Goal: Task Accomplishment & Management: Complete application form

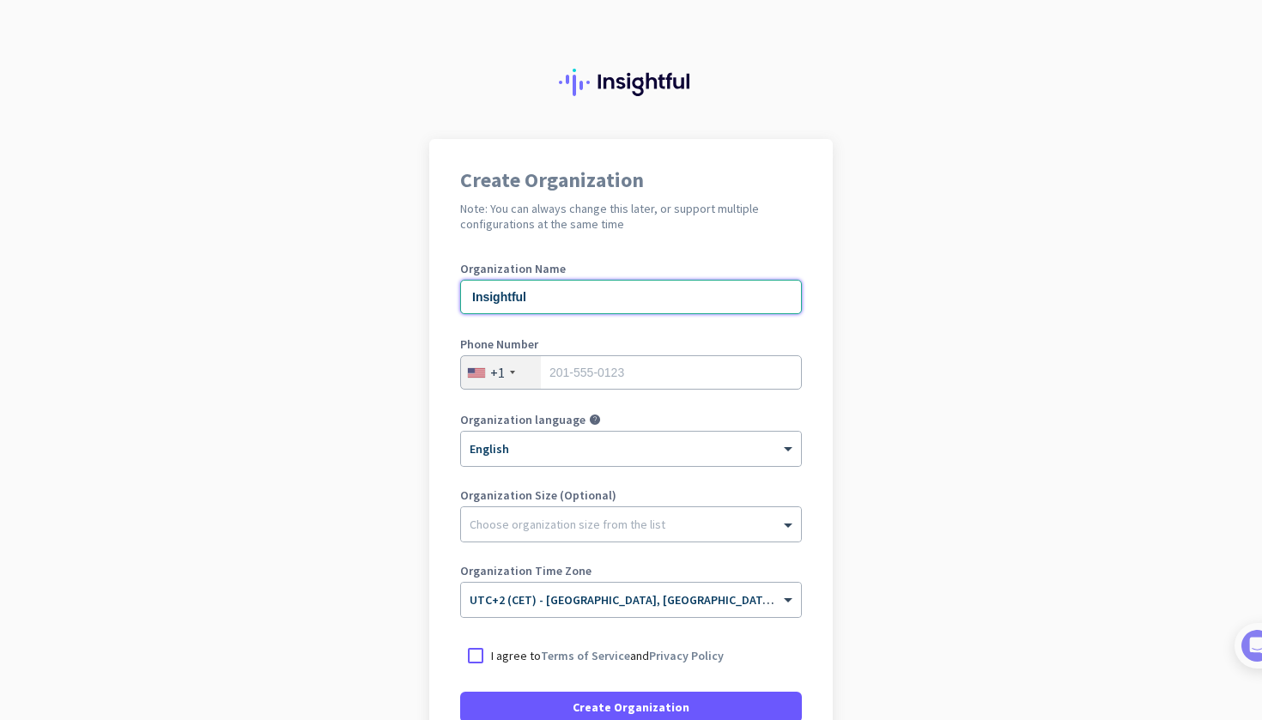
type input "Insightful"
type input "1111111111"
click at [402, 390] on app-onboarding-organization "Create Organization Note: You can always change this later, or support multiple…" at bounding box center [631, 510] width 1262 height 743
click at [671, 370] on input "1111111111" at bounding box center [631, 372] width 342 height 34
click at [626, 409] on div "Organization Name Insightful Phone Number [PHONE_NUMBER] Please specify a valid…" at bounding box center [631, 448] width 342 height 371
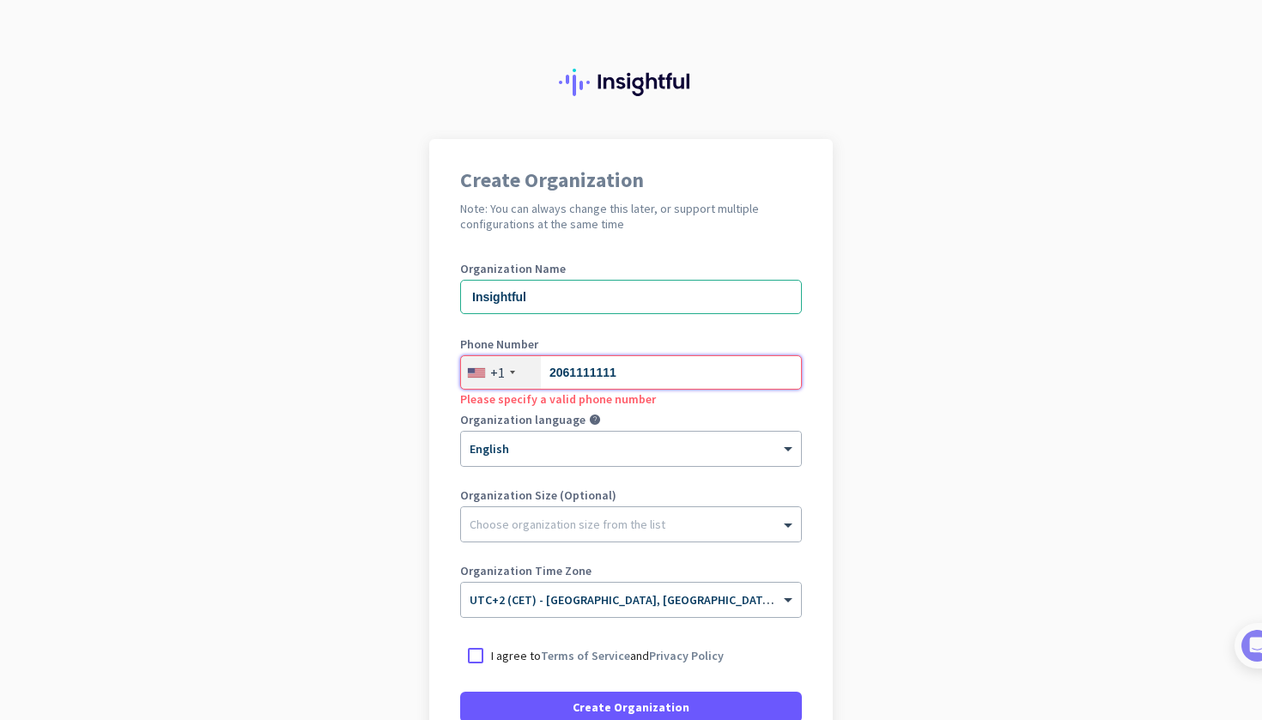
click at [629, 379] on input "2061111111" at bounding box center [631, 372] width 342 height 34
type input "2063699999"
click at [439, 391] on div "Create Organization Note: You can always change this later, or support multiple…" at bounding box center [631, 468] width 404 height 658
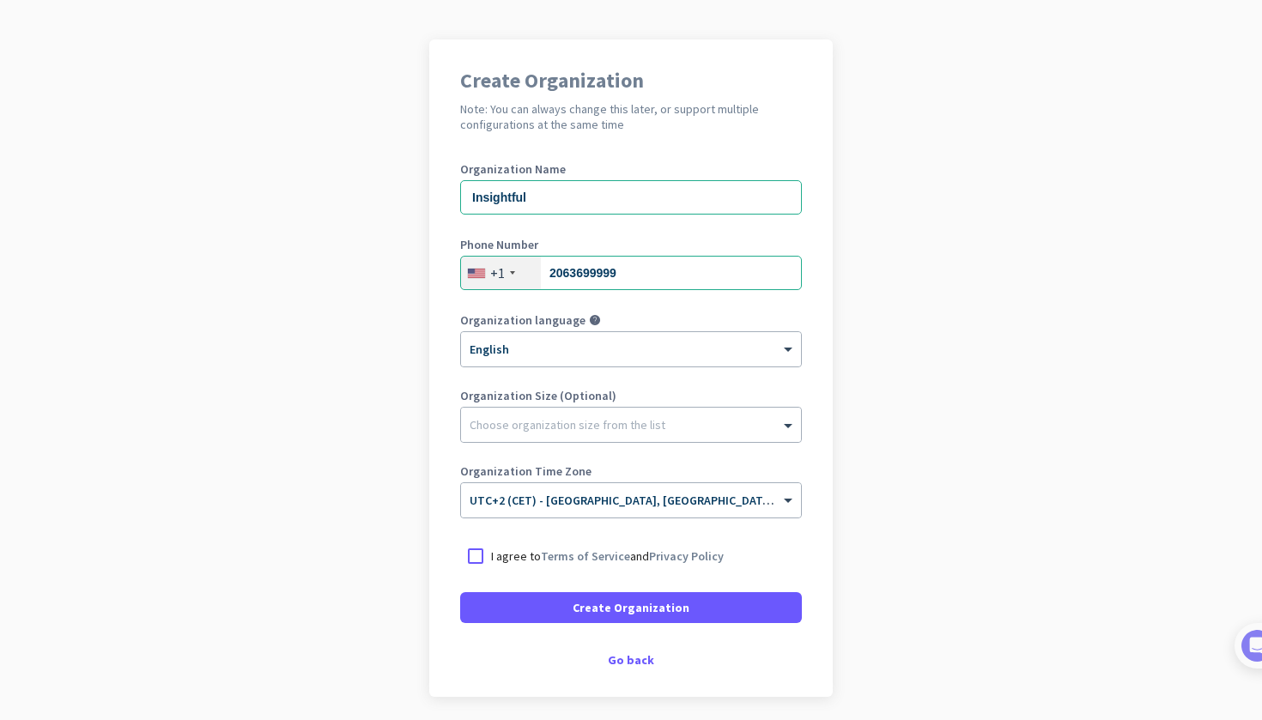
scroll to position [101, 0]
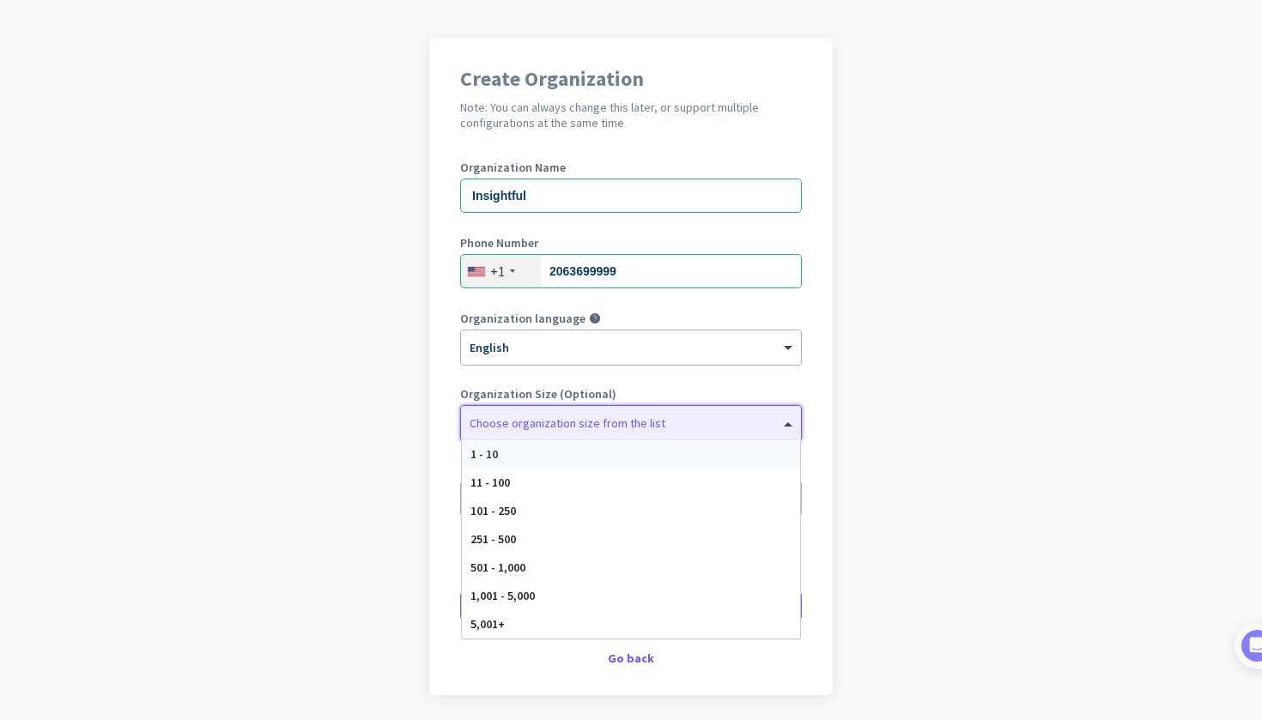
click at [595, 422] on div at bounding box center [631, 418] width 340 height 17
click at [510, 270] on div at bounding box center [512, 271] width 5 height 3
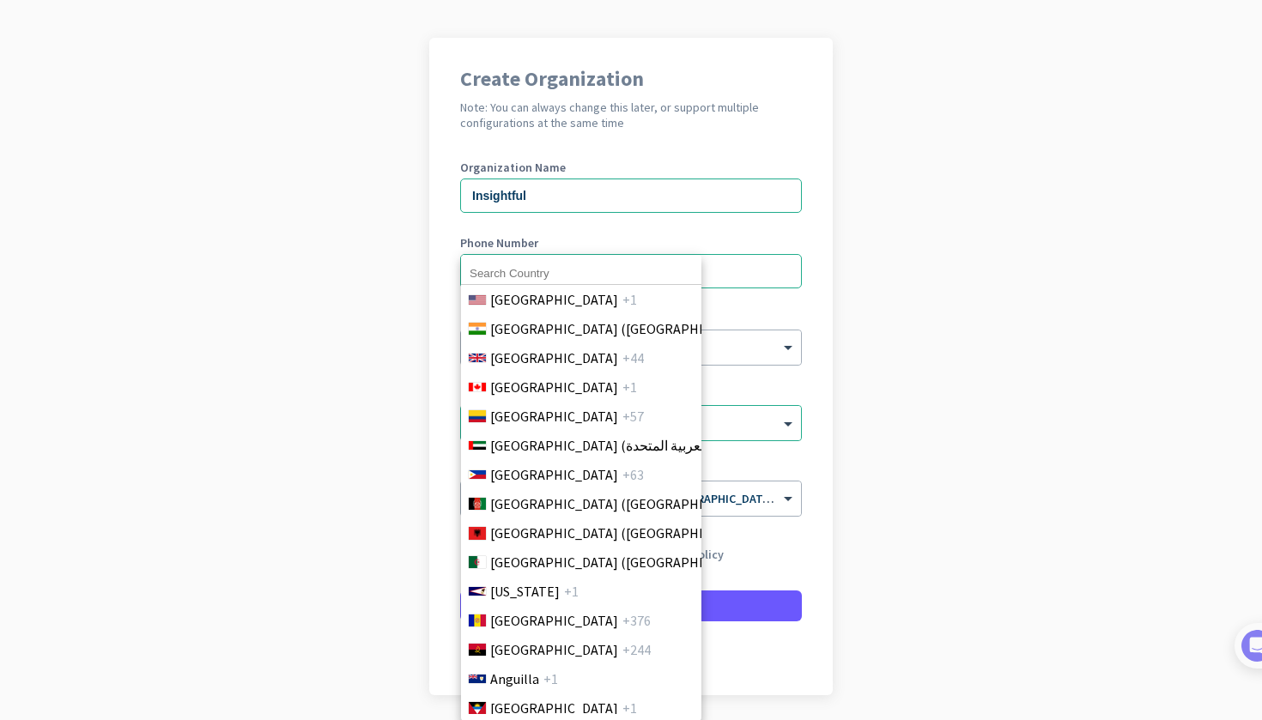
click at [510, 274] on input at bounding box center [581, 274] width 240 height 22
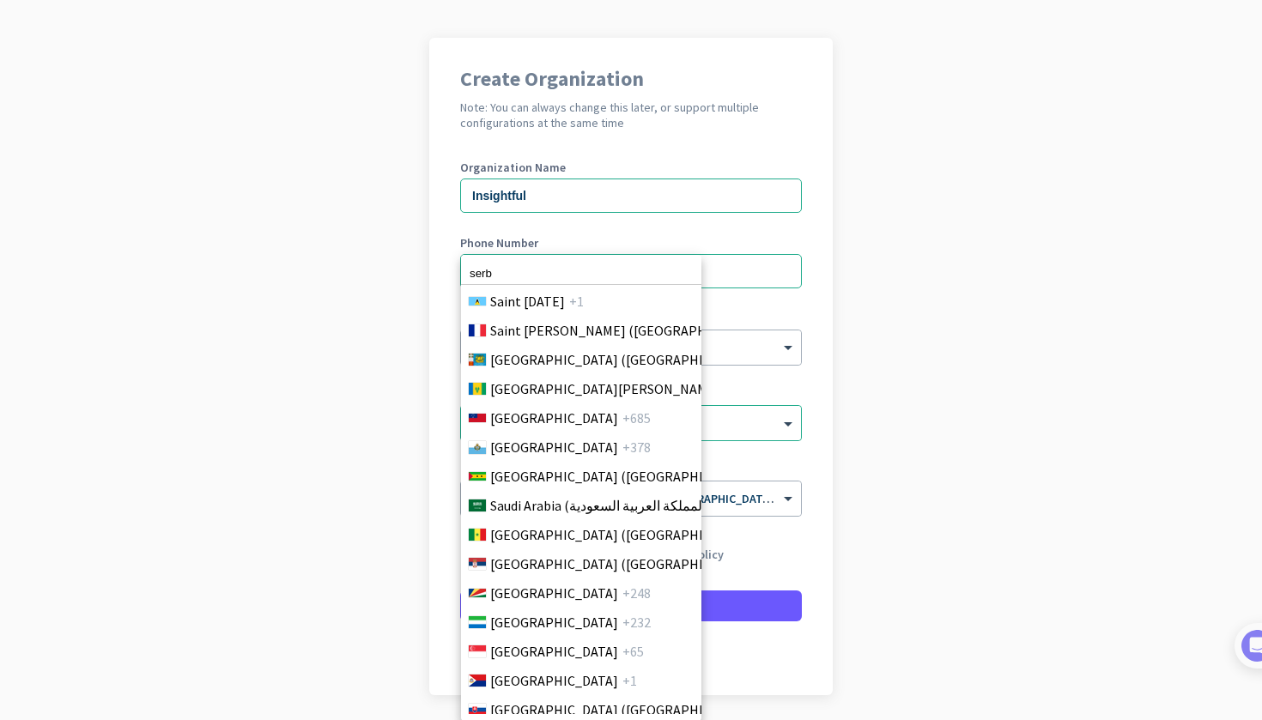
scroll to position [5550, 0]
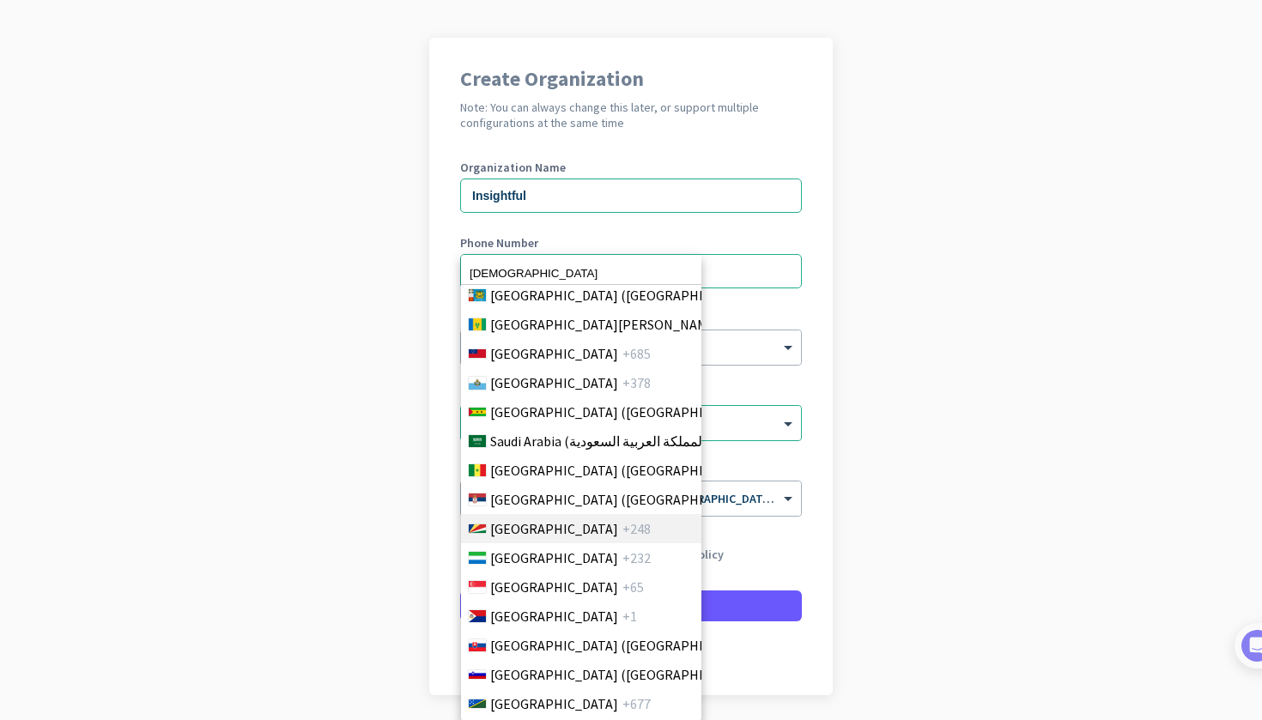
type input "[DEMOGRAPHIC_DATA]"
click at [549, 516] on li "[GEOGRAPHIC_DATA] +248" at bounding box center [580, 528] width 241 height 29
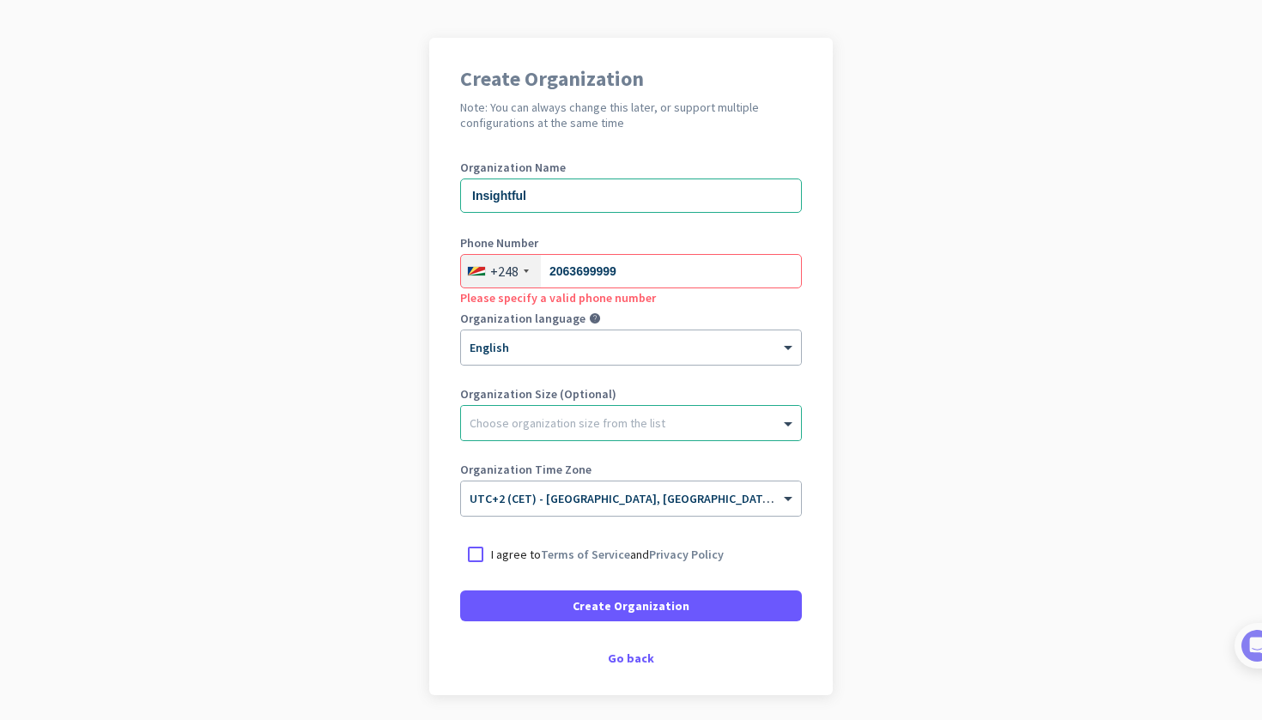
click at [506, 280] on div "+248" at bounding box center [501, 271] width 80 height 33
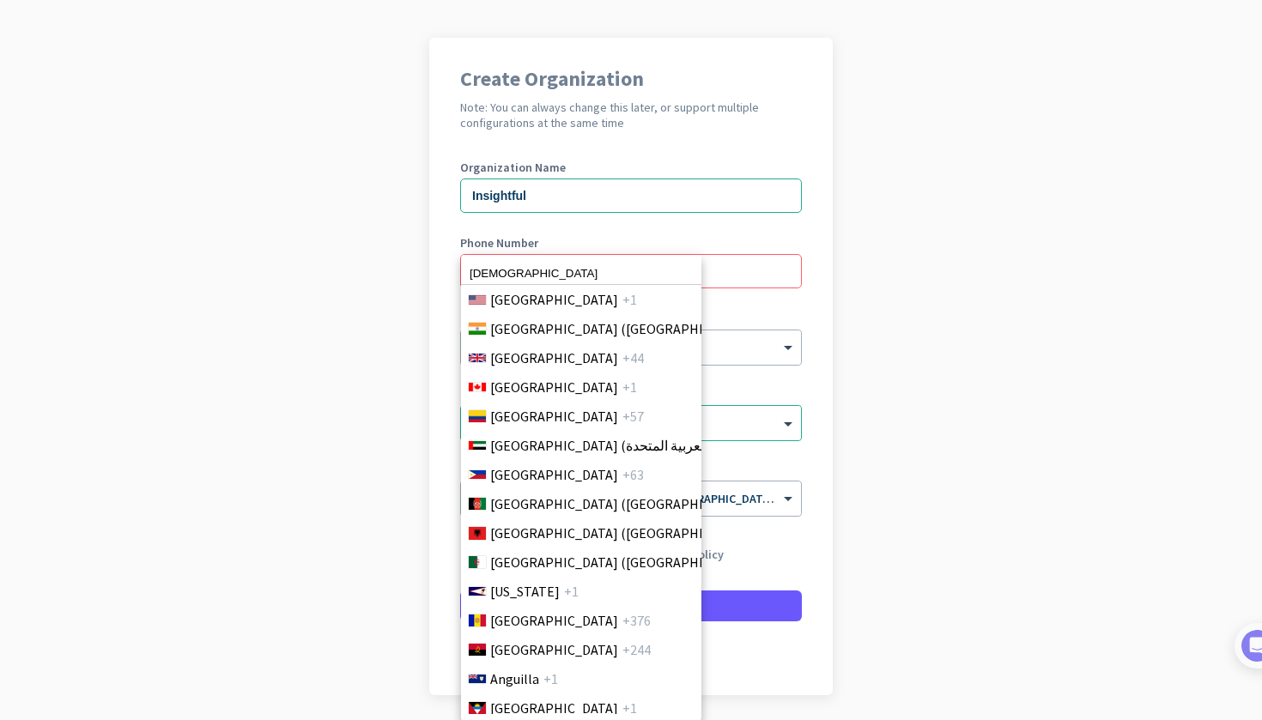
click at [525, 282] on input "[DEMOGRAPHIC_DATA]" at bounding box center [581, 274] width 240 height 22
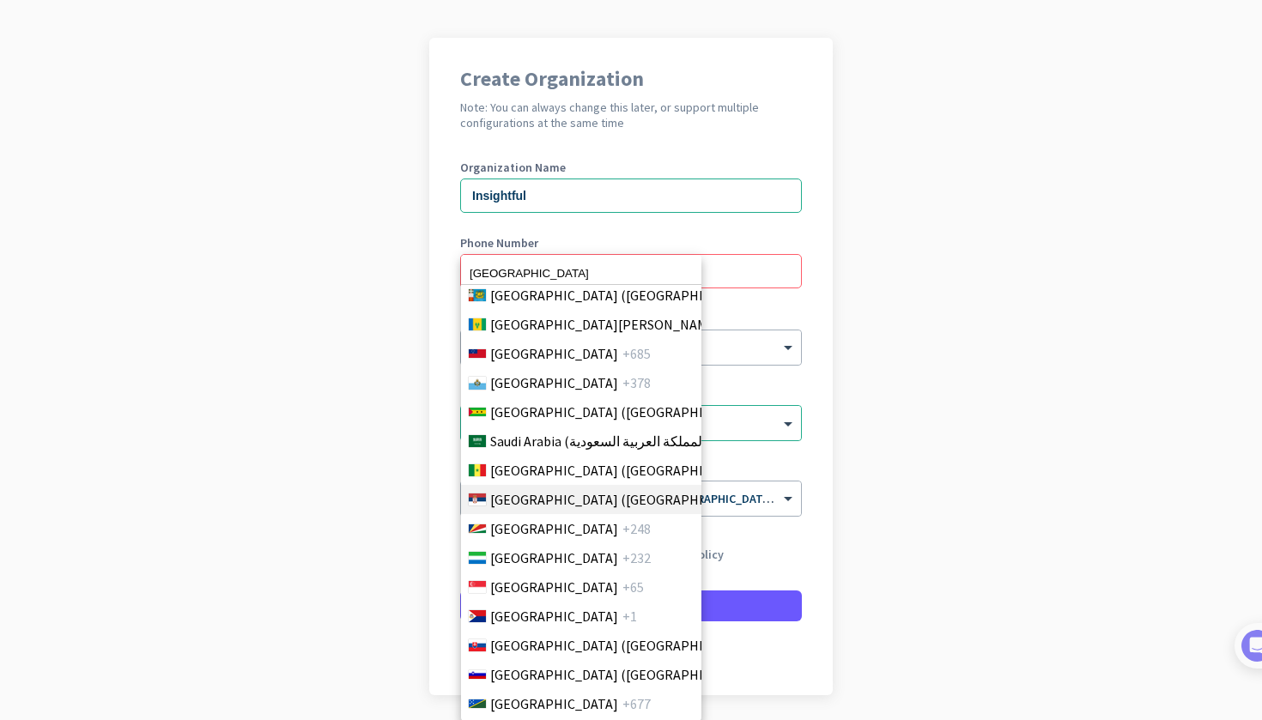
type input "[GEOGRAPHIC_DATA]"
click at [537, 500] on span "[GEOGRAPHIC_DATA] ([GEOGRAPHIC_DATA])" at bounding box center [624, 499] width 268 height 21
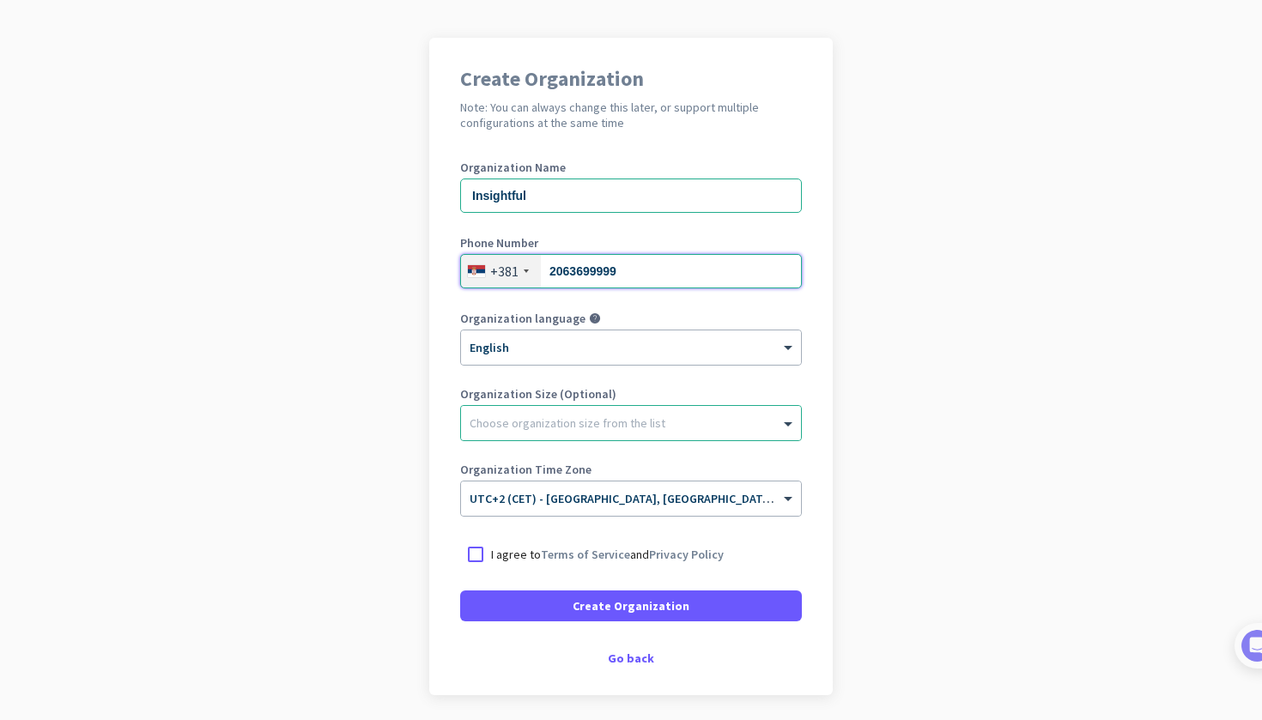
drag, startPoint x: 666, startPoint y: 267, endPoint x: 398, endPoint y: 267, distance: 267.9
click at [398, 267] on app-onboarding-organization "Create Organization Note: You can always change this later, or support multiple…" at bounding box center [631, 409] width 1262 height 743
drag, startPoint x: 556, startPoint y: 273, endPoint x: 775, endPoint y: 276, distance: 218.9
click at [775, 276] on input "694185277" at bounding box center [631, 271] width 342 height 34
type input "63506669"
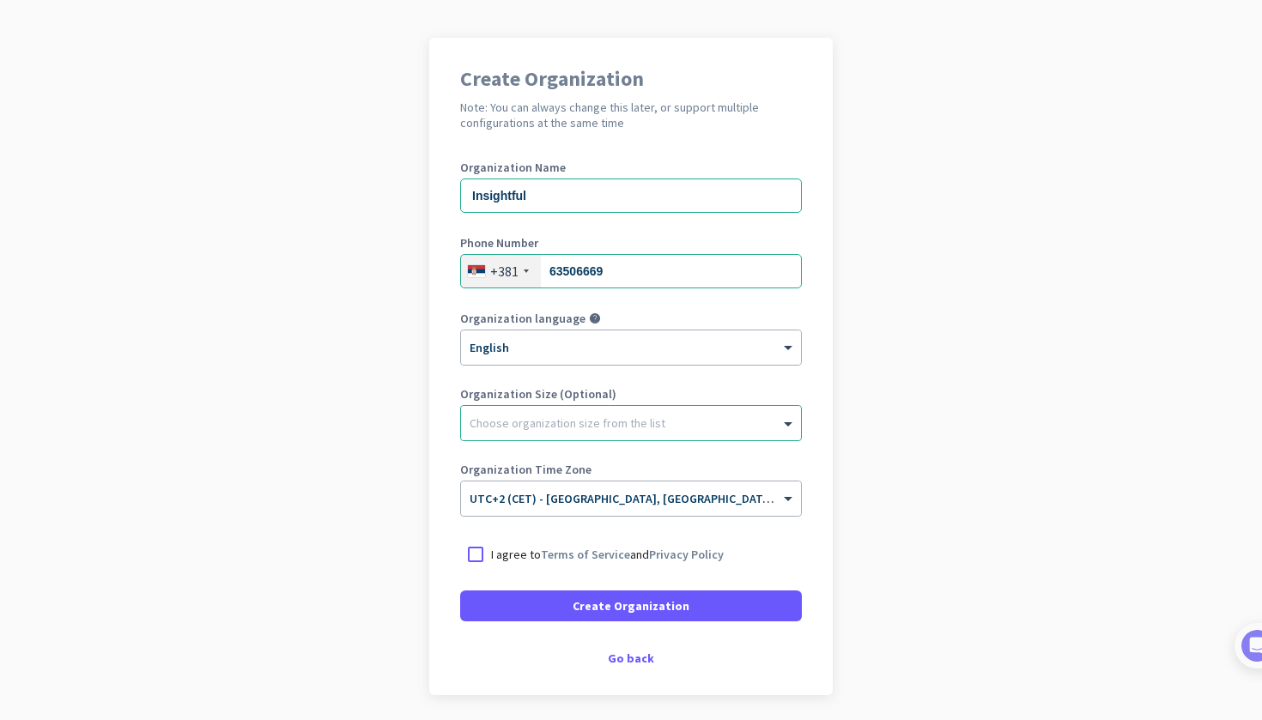
click at [437, 306] on div "Create Organization Note: You can always change this later, or support multiple…" at bounding box center [631, 367] width 404 height 658
click at [586, 344] on div at bounding box center [631, 342] width 340 height 15
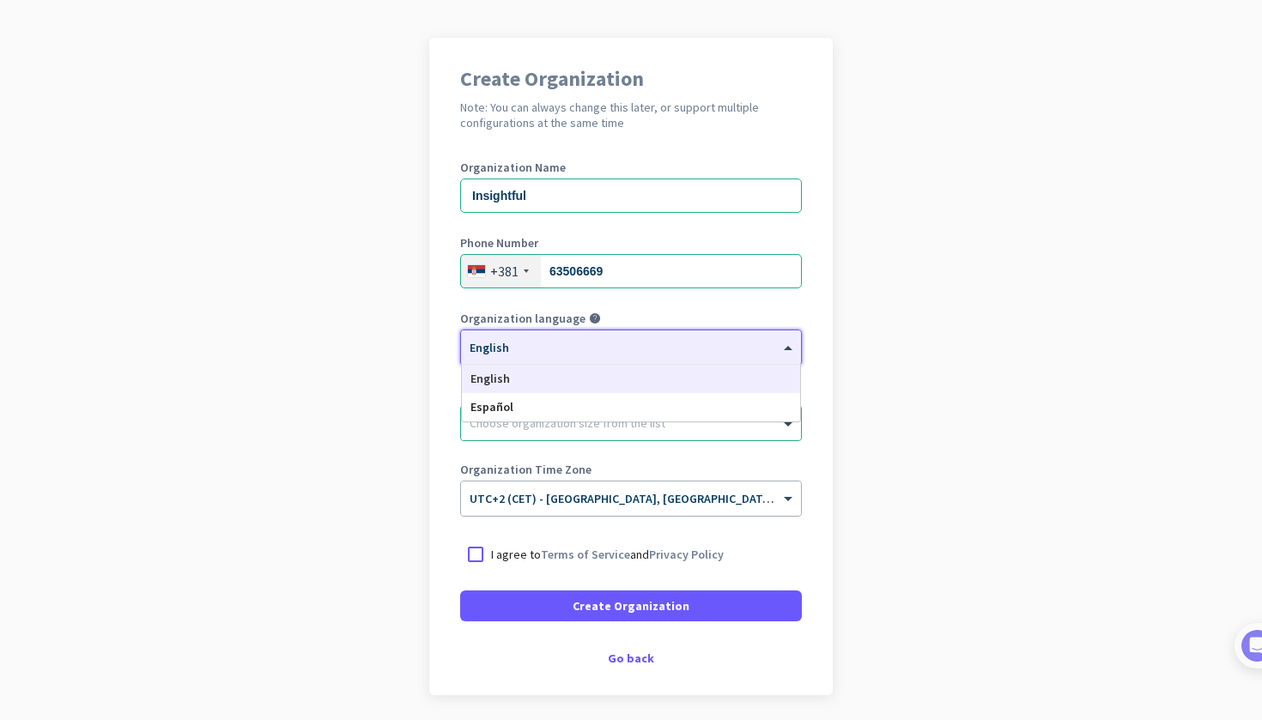
click at [565, 385] on div "English" at bounding box center [631, 379] width 338 height 28
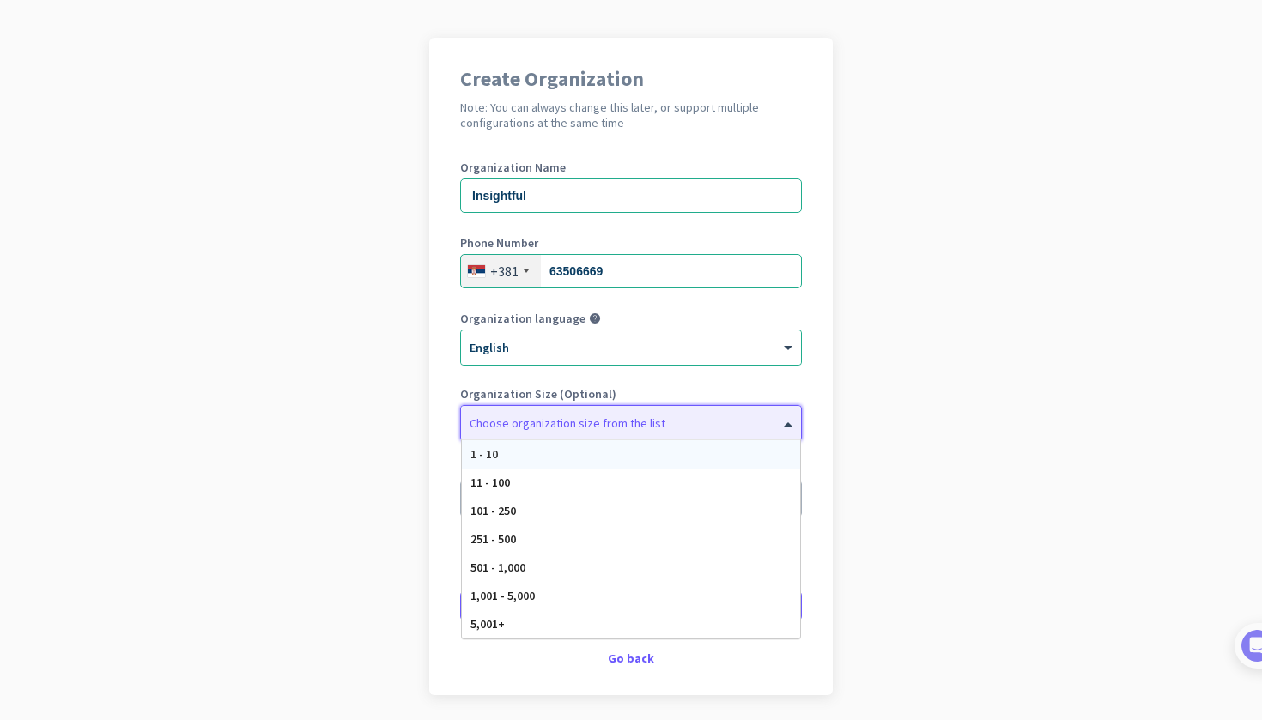
click at [548, 428] on div "Choose organization size from the list" at bounding box center [568, 423] width 196 height 15
click at [521, 487] on div "11 - 100" at bounding box center [631, 483] width 338 height 28
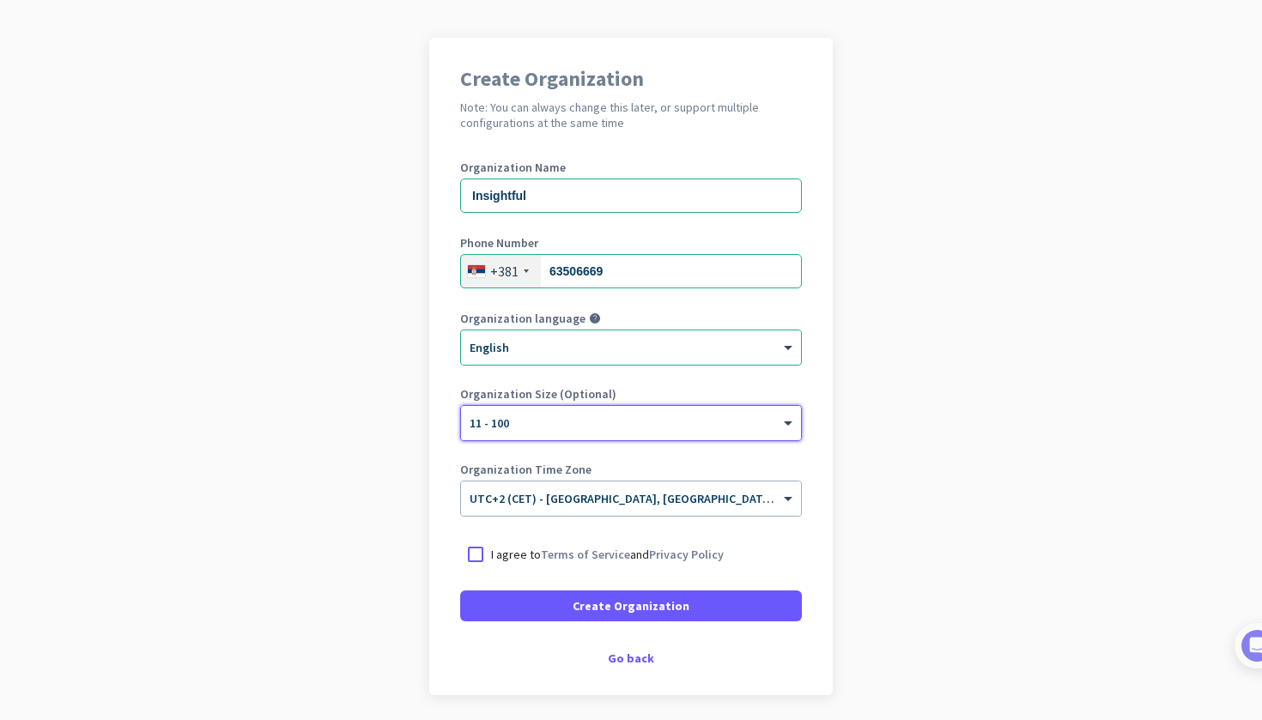
click at [404, 386] on app-onboarding-organization "Create Organization Note: You can always change this later, or support multiple…" at bounding box center [631, 409] width 1262 height 743
click at [591, 501] on span "UTC+2 (CET) - [GEOGRAPHIC_DATA], [GEOGRAPHIC_DATA], [GEOGRAPHIC_DATA], [GEOGRAP…" at bounding box center [738, 498] width 537 height 15
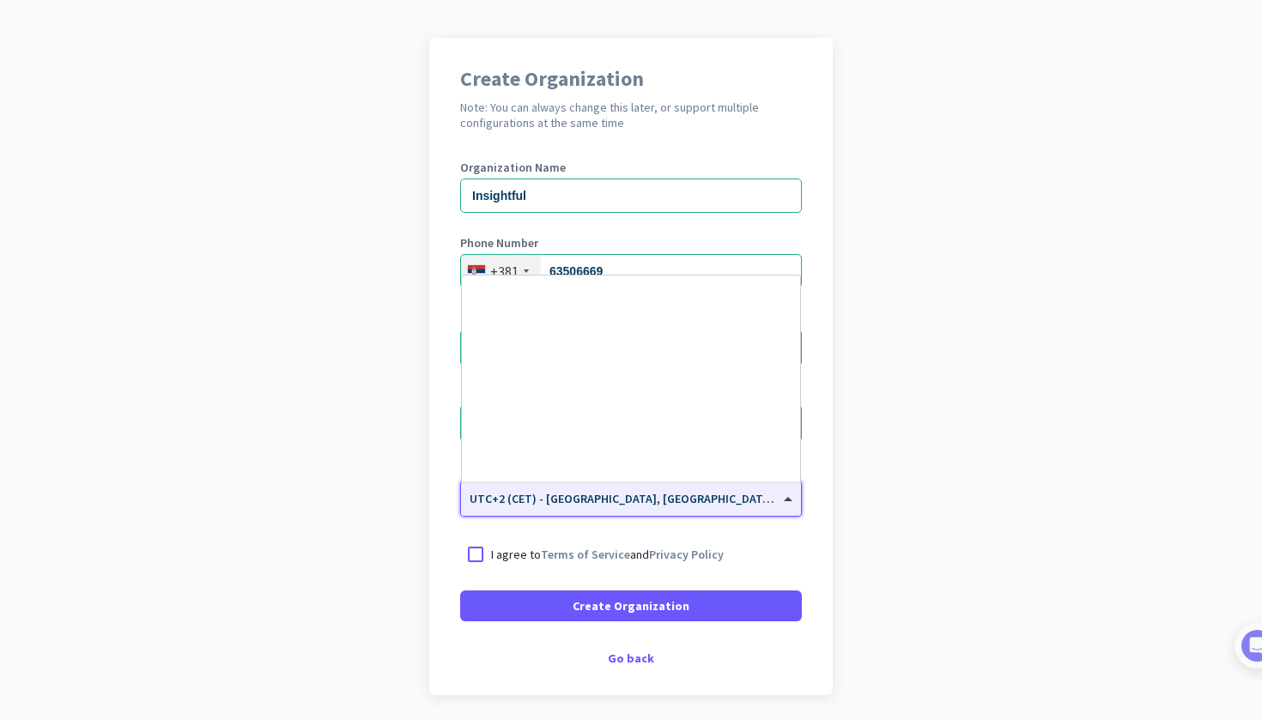
scroll to position [4193, 0]
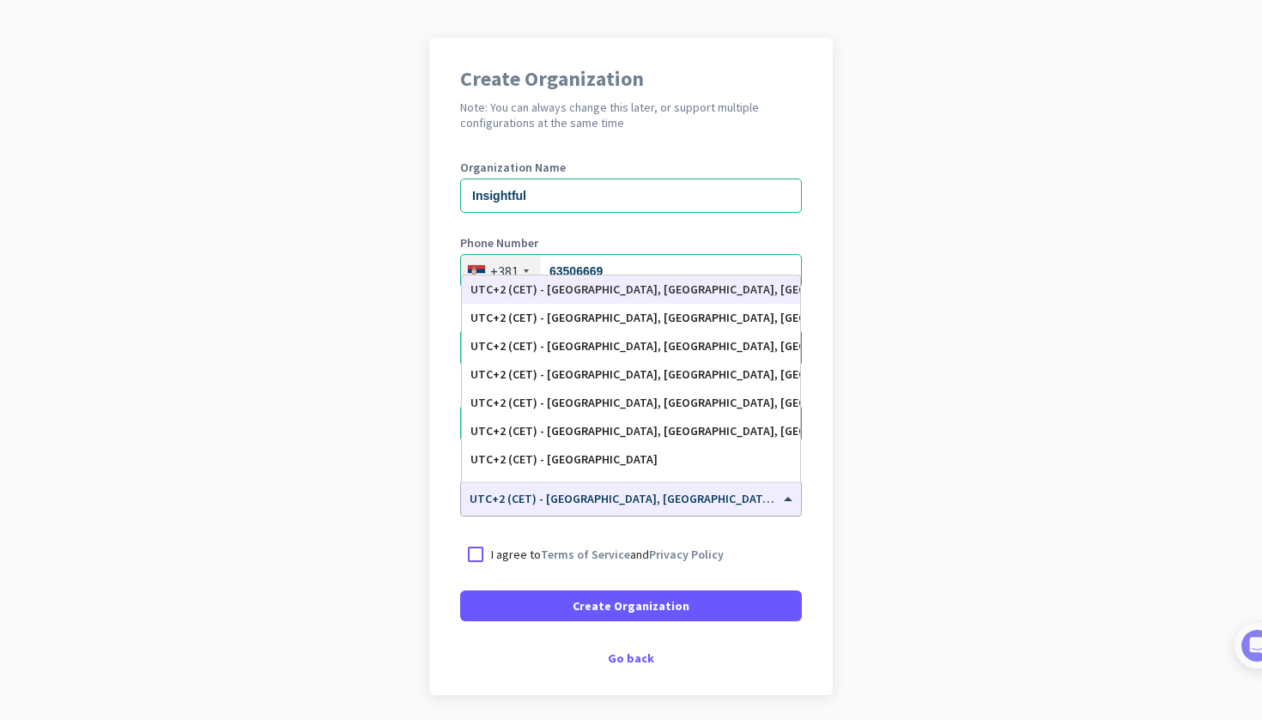
click at [382, 392] on app-onboarding-organization "Create Organization Note: You can always change this later, or support multiple…" at bounding box center [631, 409] width 1262 height 743
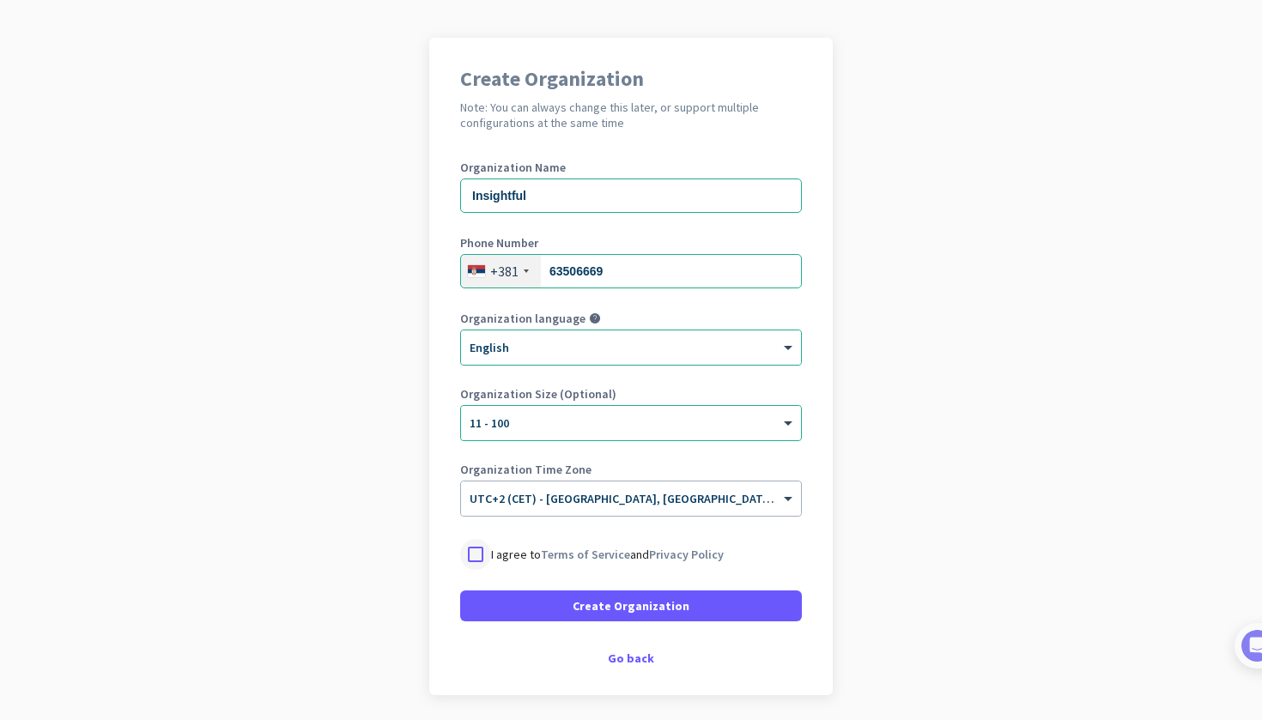
click at [472, 553] on div at bounding box center [475, 554] width 31 height 31
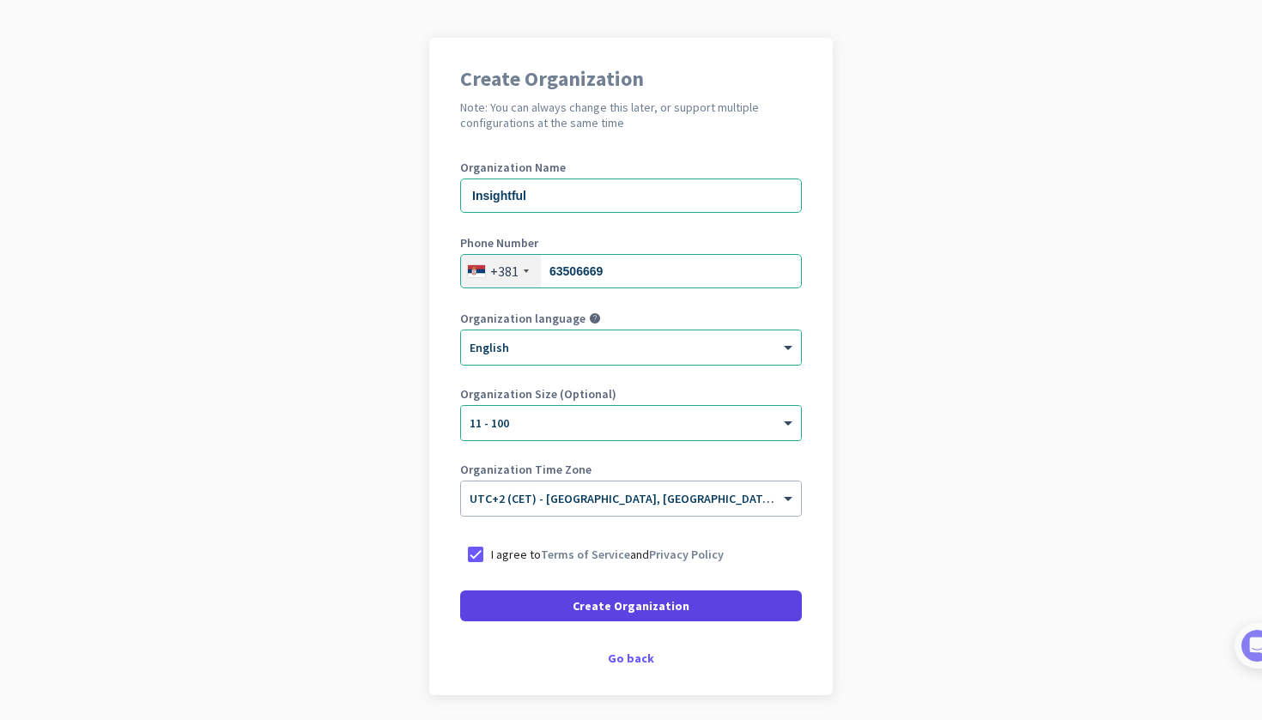
click at [607, 601] on span "Create Organization" at bounding box center [631, 606] width 117 height 17
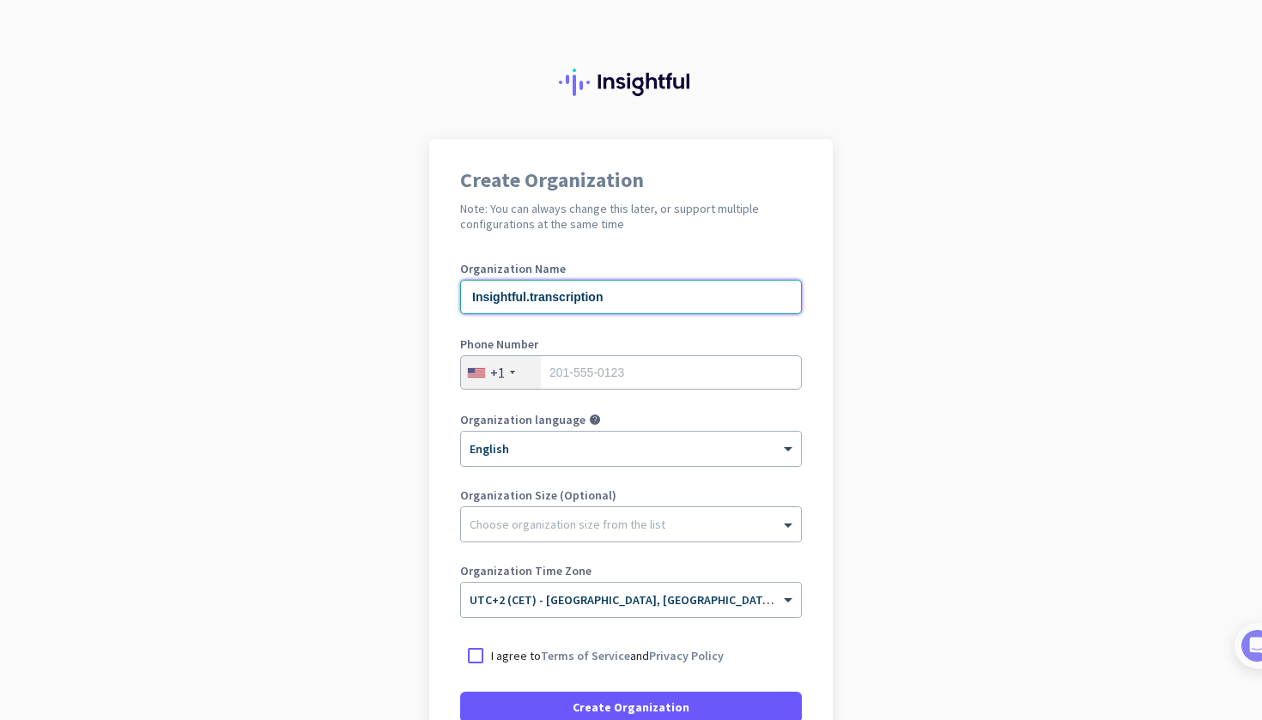
click at [536, 297] on input "Insightful.transcription" at bounding box center [631, 297] width 342 height 34
type input "Insightful Transcription"
click at [519, 372] on div "+1" at bounding box center [501, 372] width 80 height 33
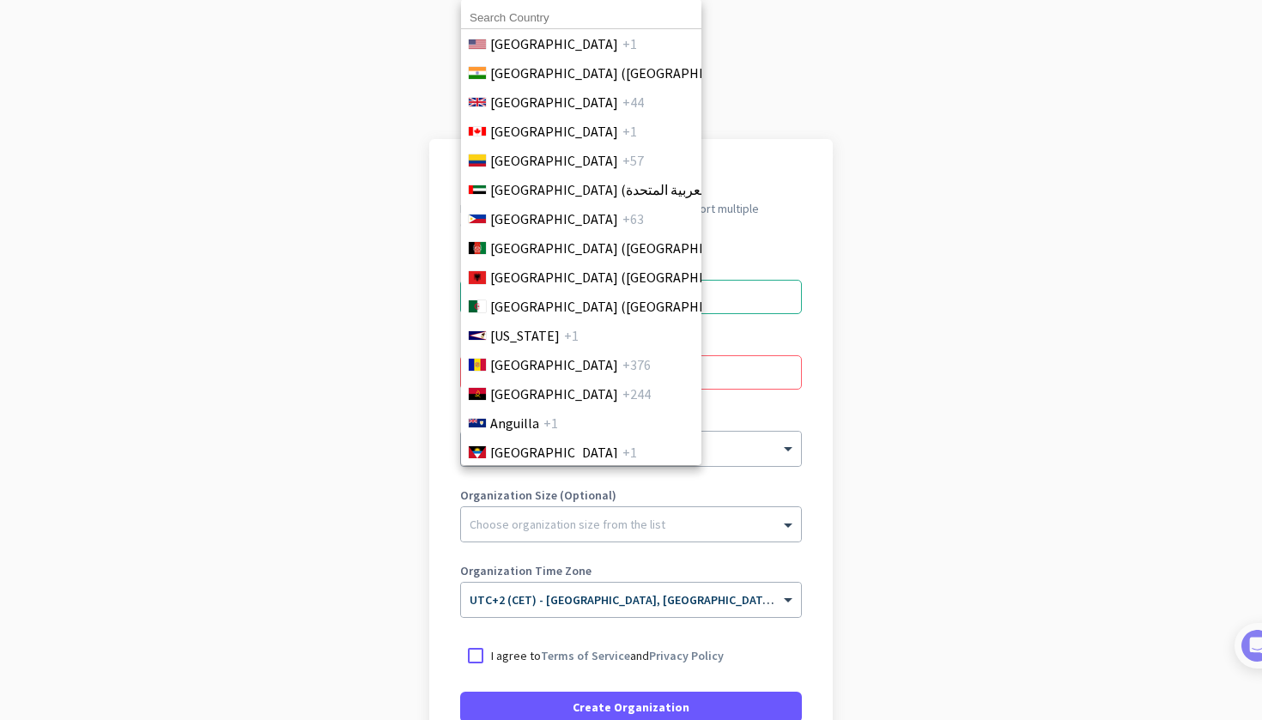
click at [525, 15] on input at bounding box center [581, 18] width 240 height 22
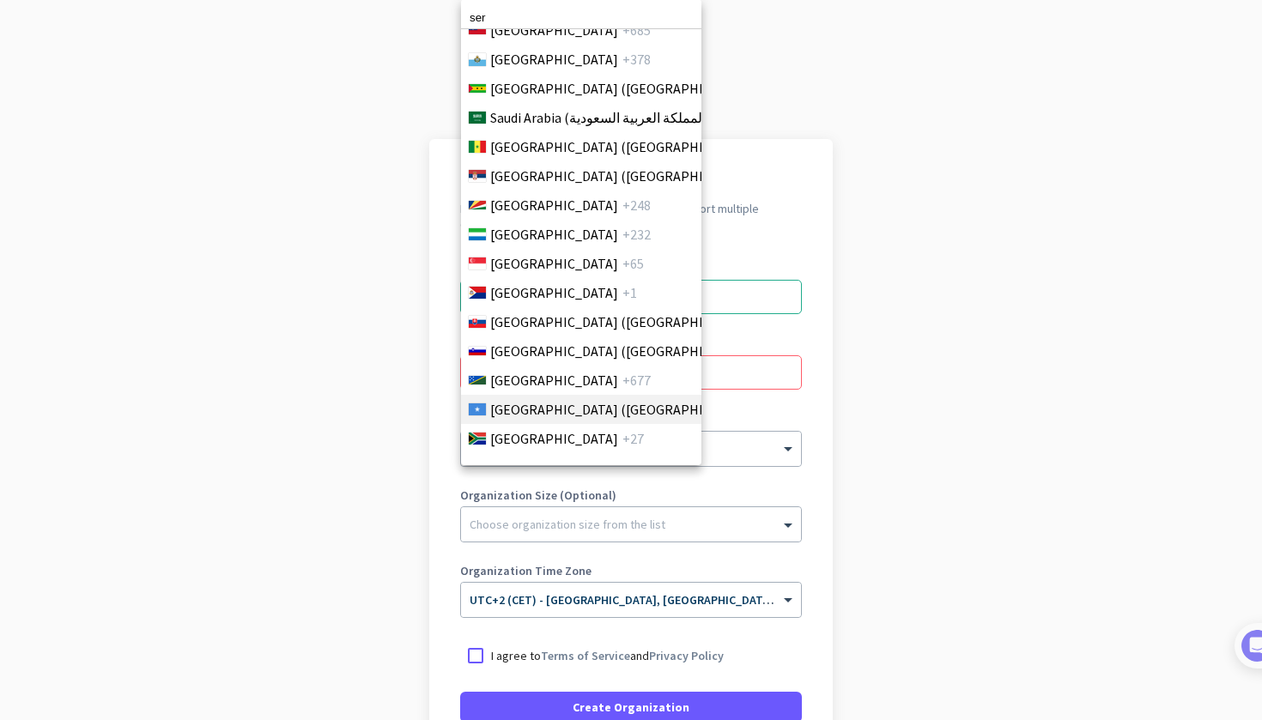
scroll to position [5605, 0]
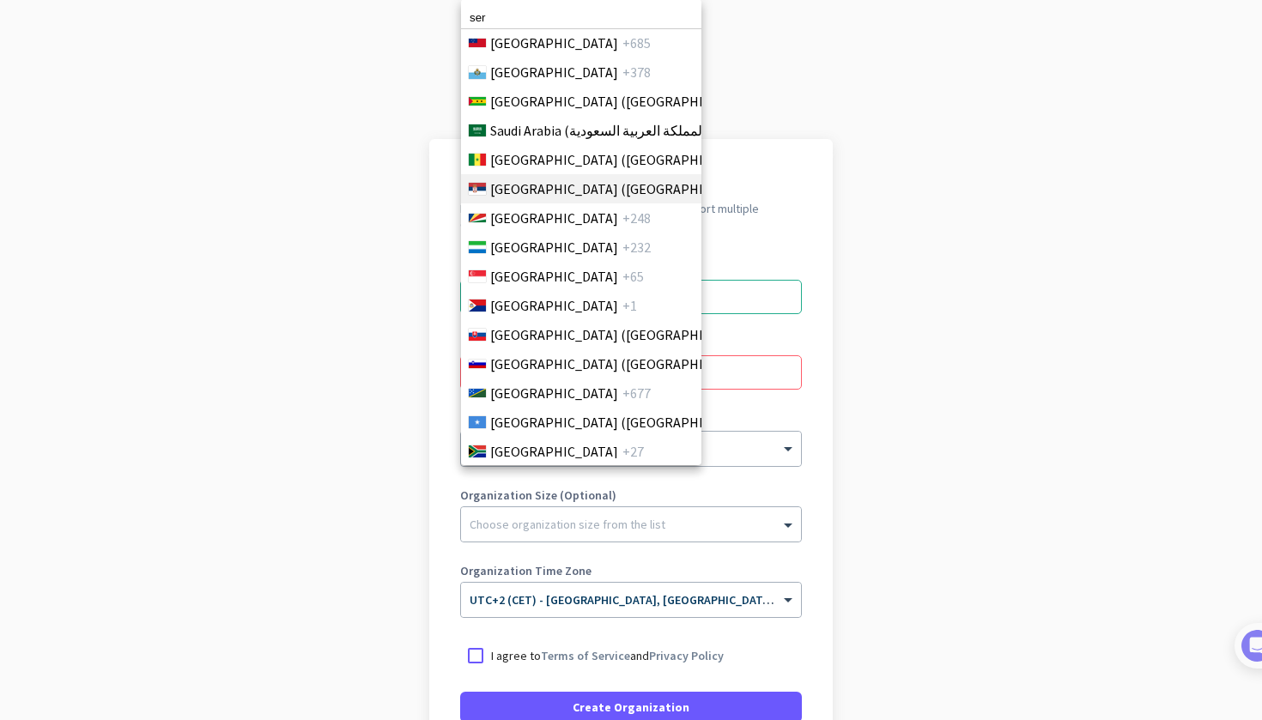
type input "ser"
click at [545, 180] on span "[GEOGRAPHIC_DATA] ([GEOGRAPHIC_DATA])" at bounding box center [624, 189] width 268 height 21
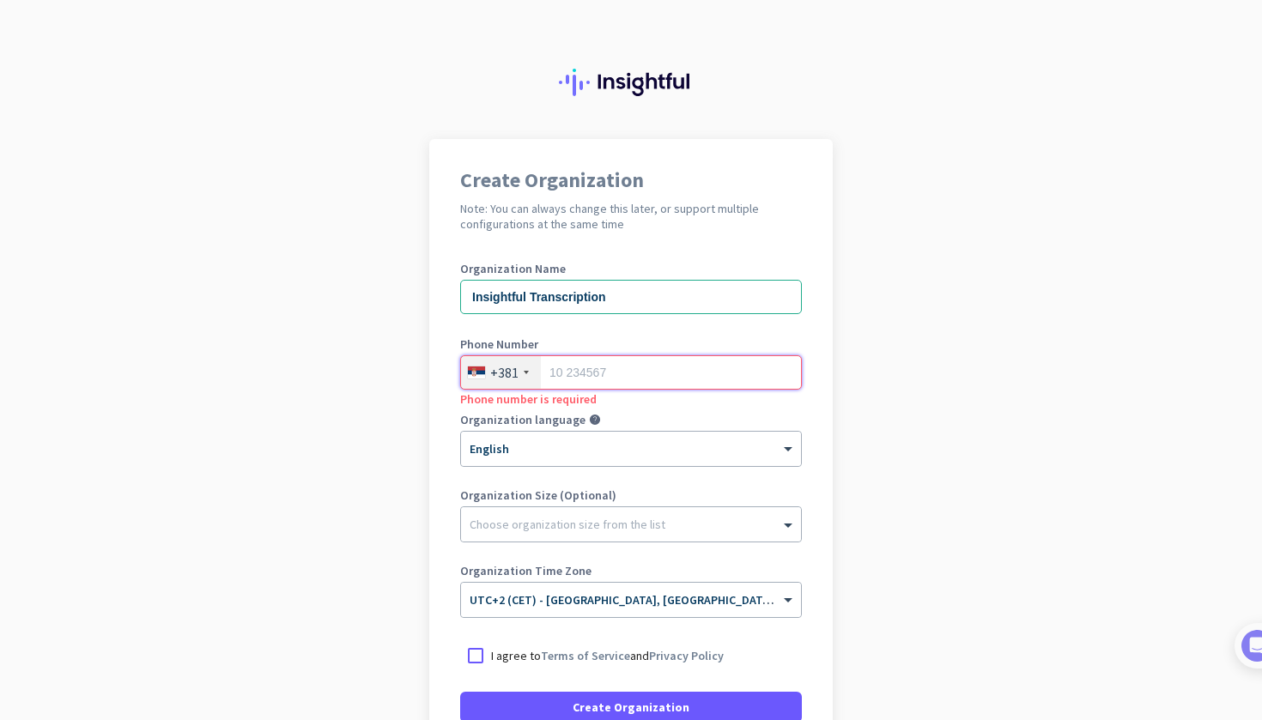
click at [672, 374] on input "tel" at bounding box center [631, 372] width 342 height 34
type input "63506669"
click at [645, 443] on div at bounding box center [631, 443] width 340 height 15
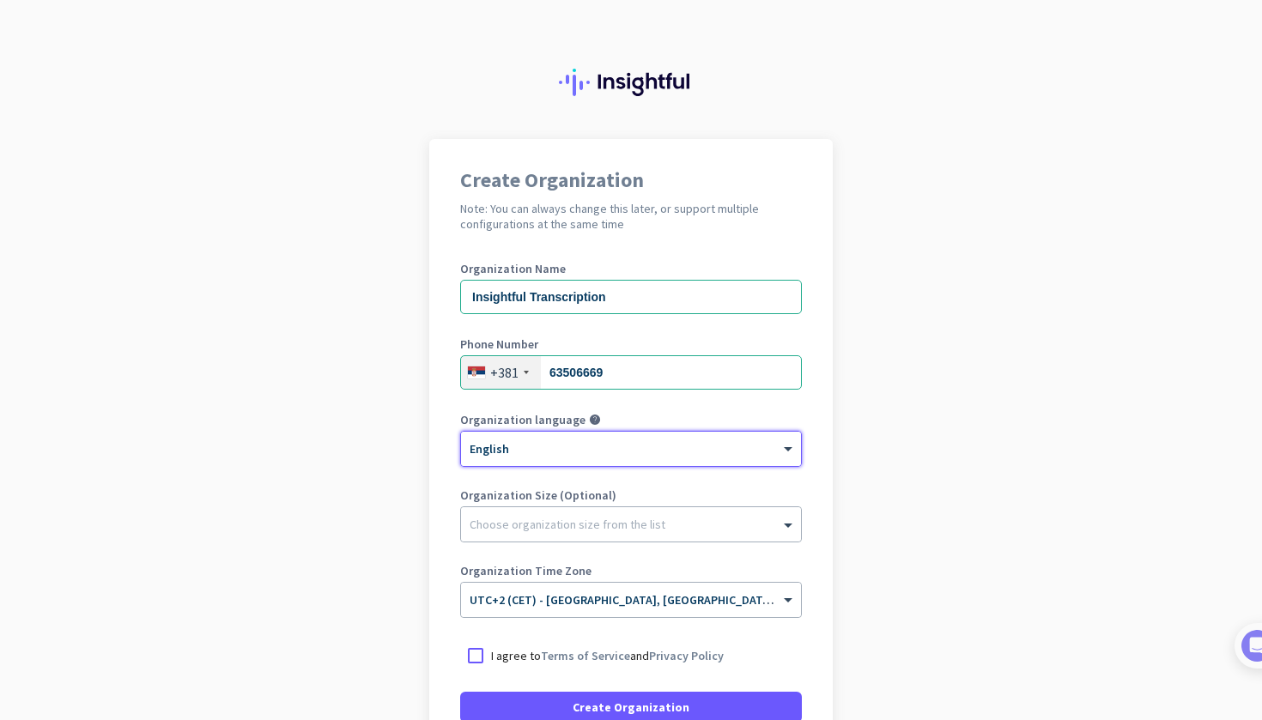
click at [645, 443] on div at bounding box center [631, 443] width 340 height 15
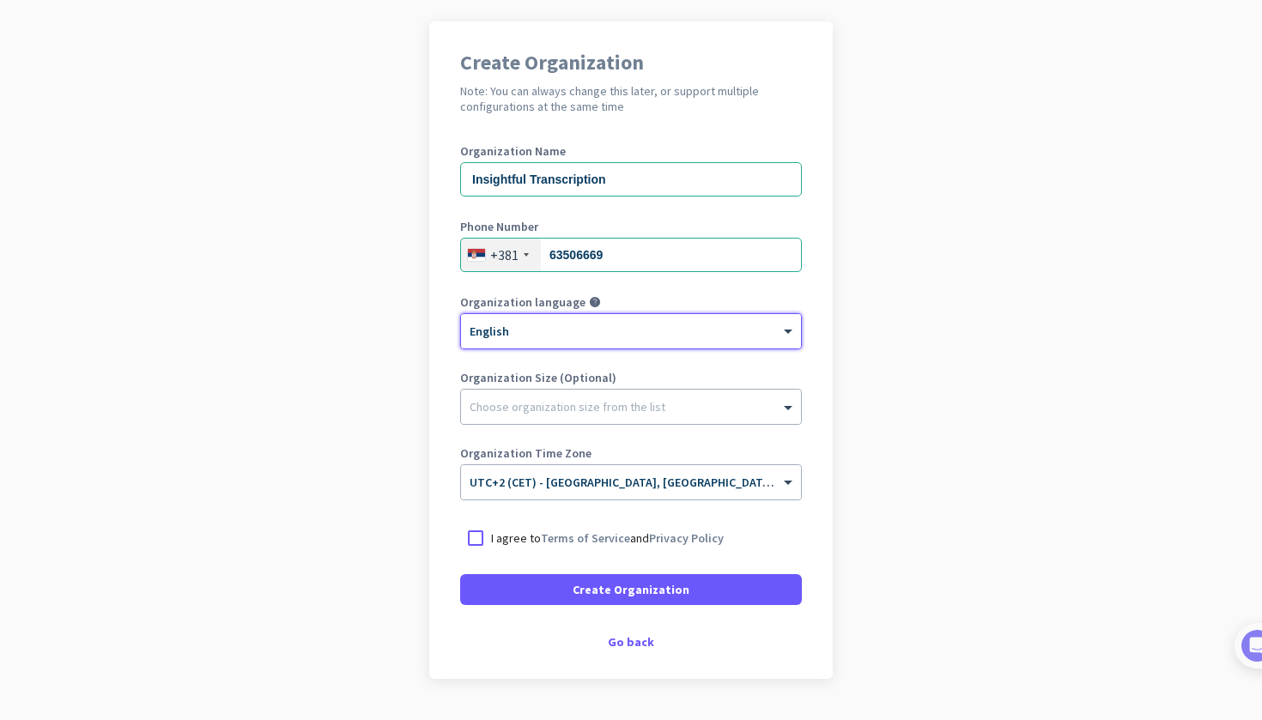
scroll to position [153, 0]
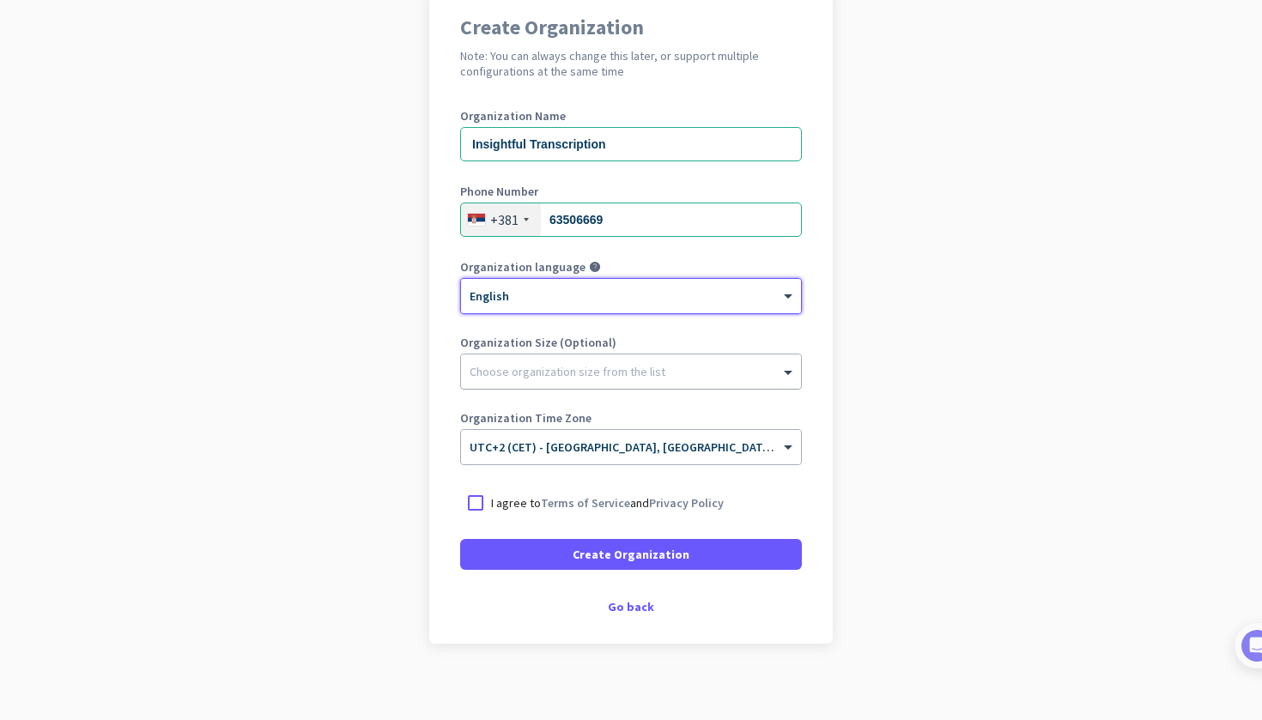
click at [585, 362] on div at bounding box center [631, 367] width 340 height 17
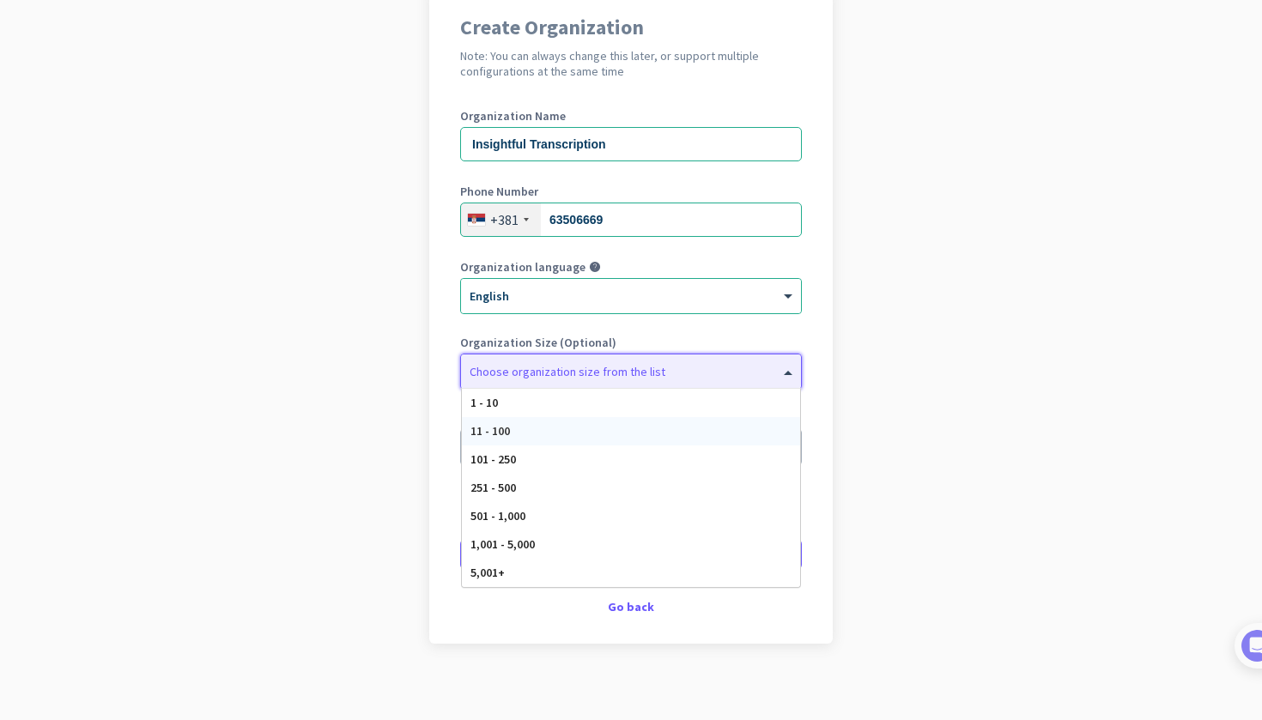
click at [554, 434] on div "11 - 100" at bounding box center [631, 431] width 338 height 28
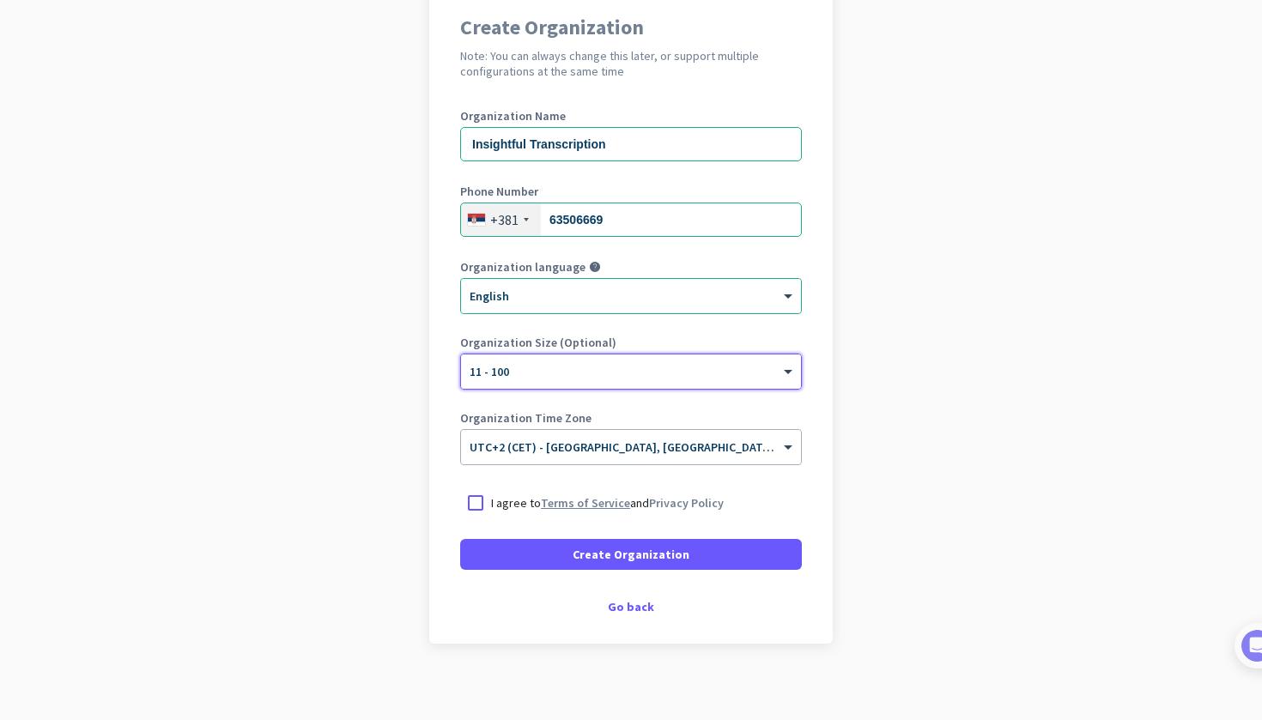
click at [541, 505] on link "Terms of Service" at bounding box center [585, 502] width 89 height 15
click at [480, 501] on div at bounding box center [475, 503] width 31 height 31
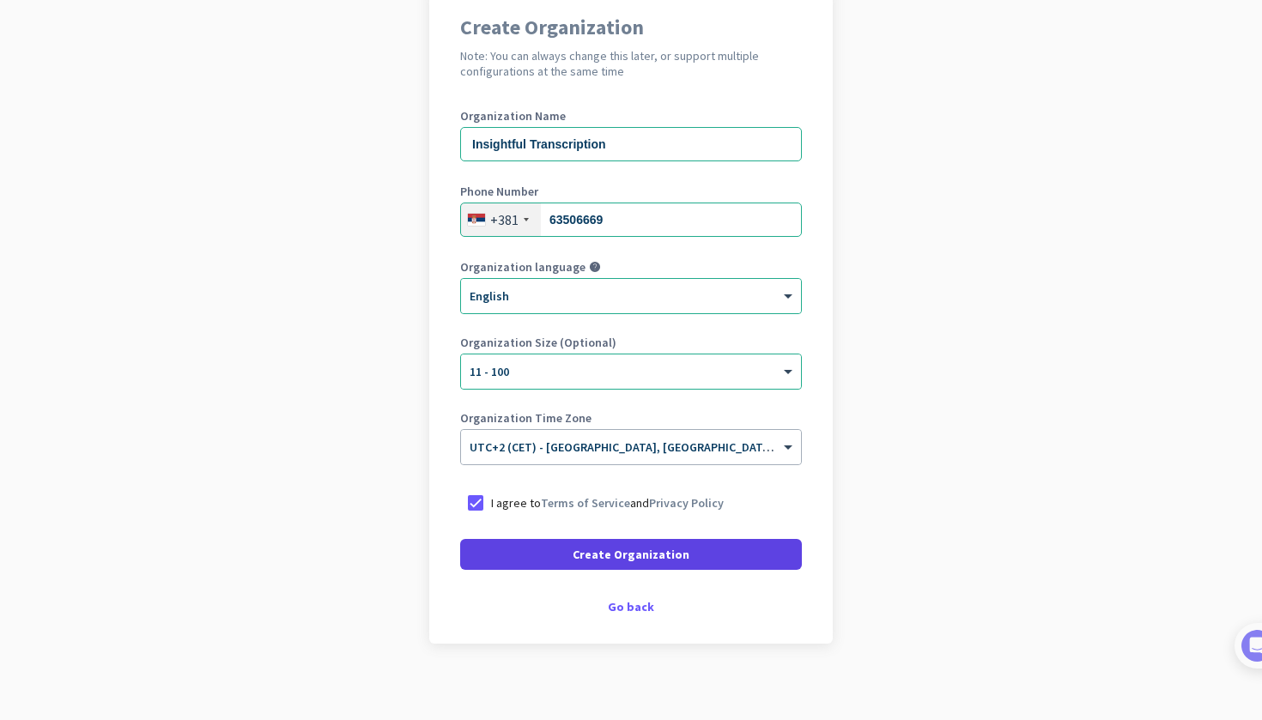
click at [570, 545] on span at bounding box center [631, 554] width 342 height 41
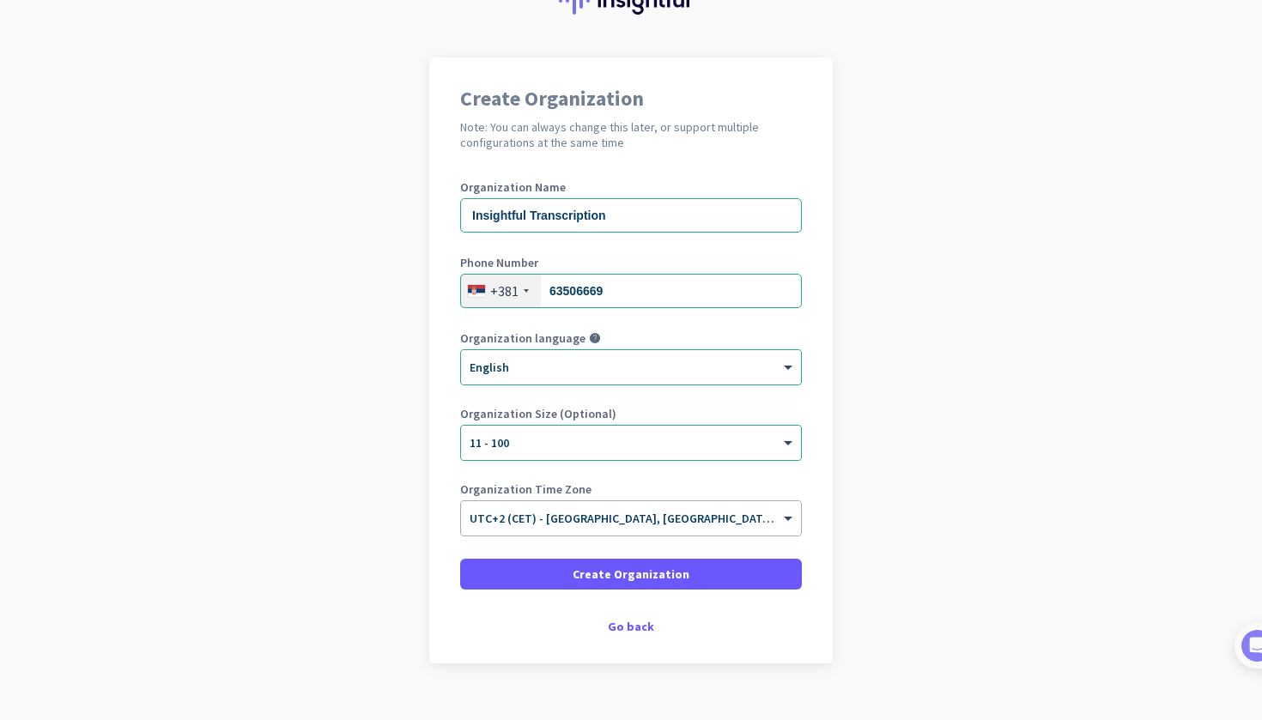
scroll to position [69, 0]
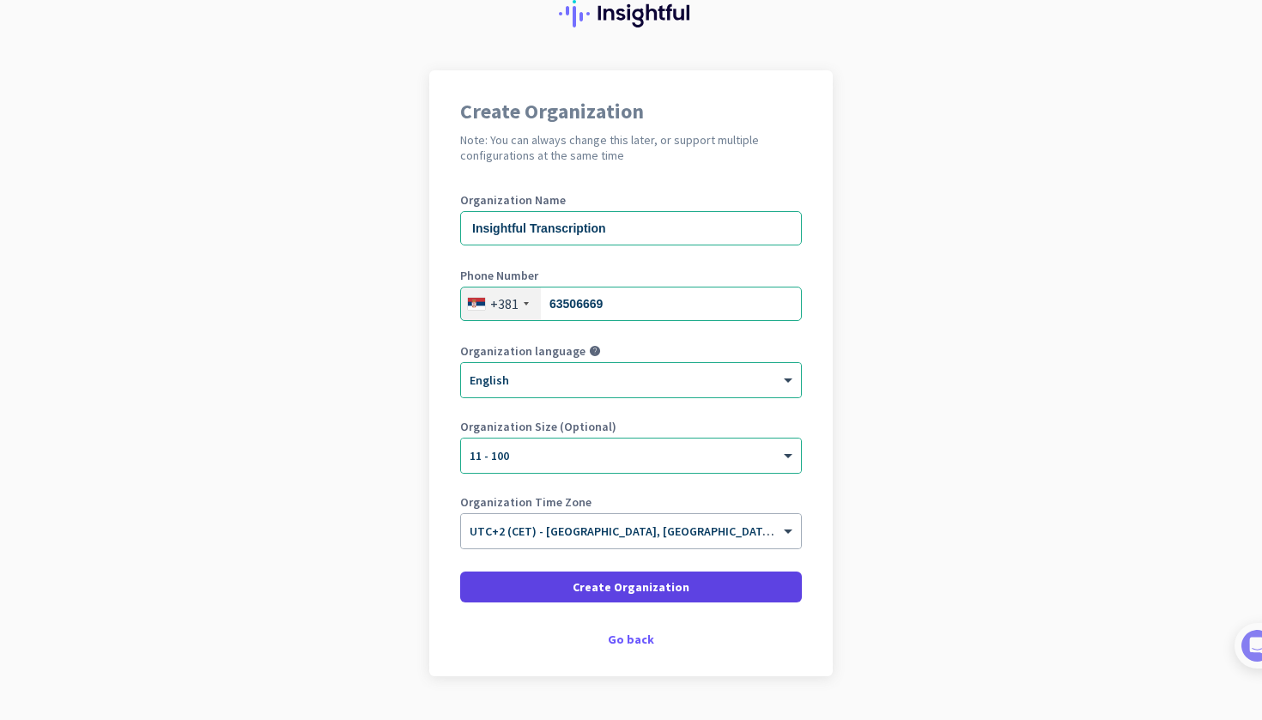
click at [637, 586] on span "Create Organization" at bounding box center [631, 587] width 117 height 17
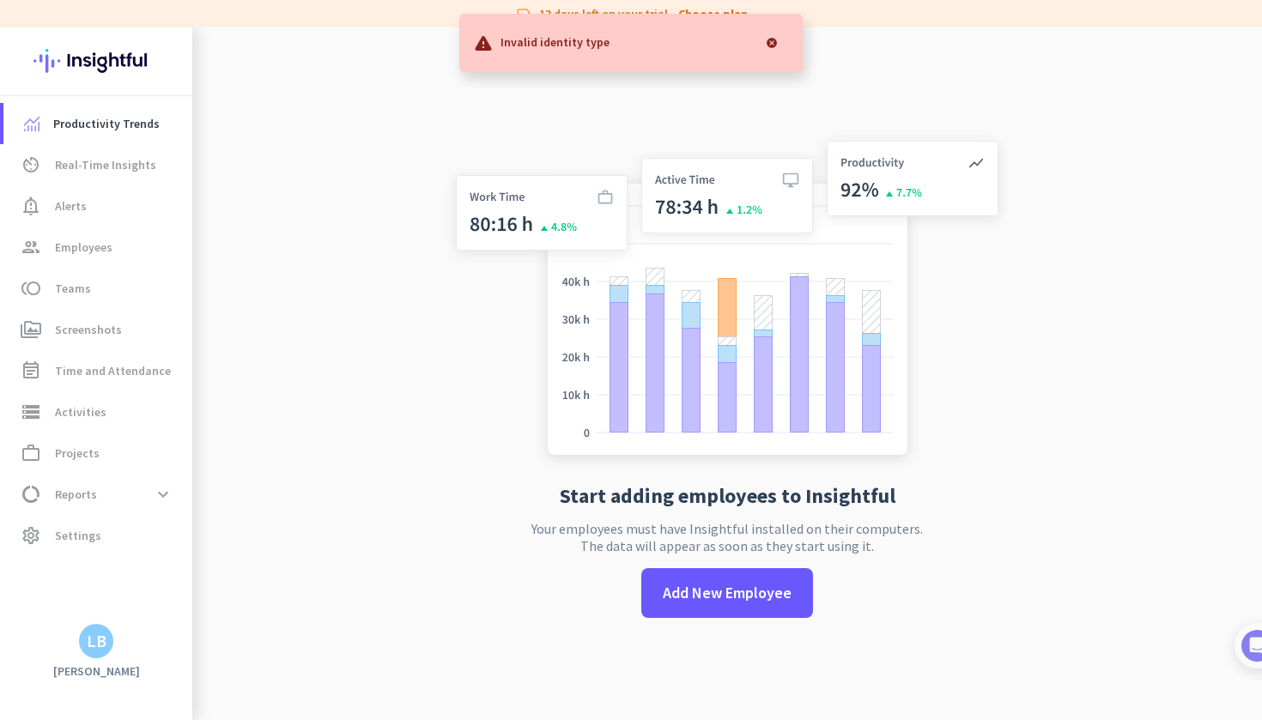
click at [773, 42] on div at bounding box center [772, 43] width 34 height 34
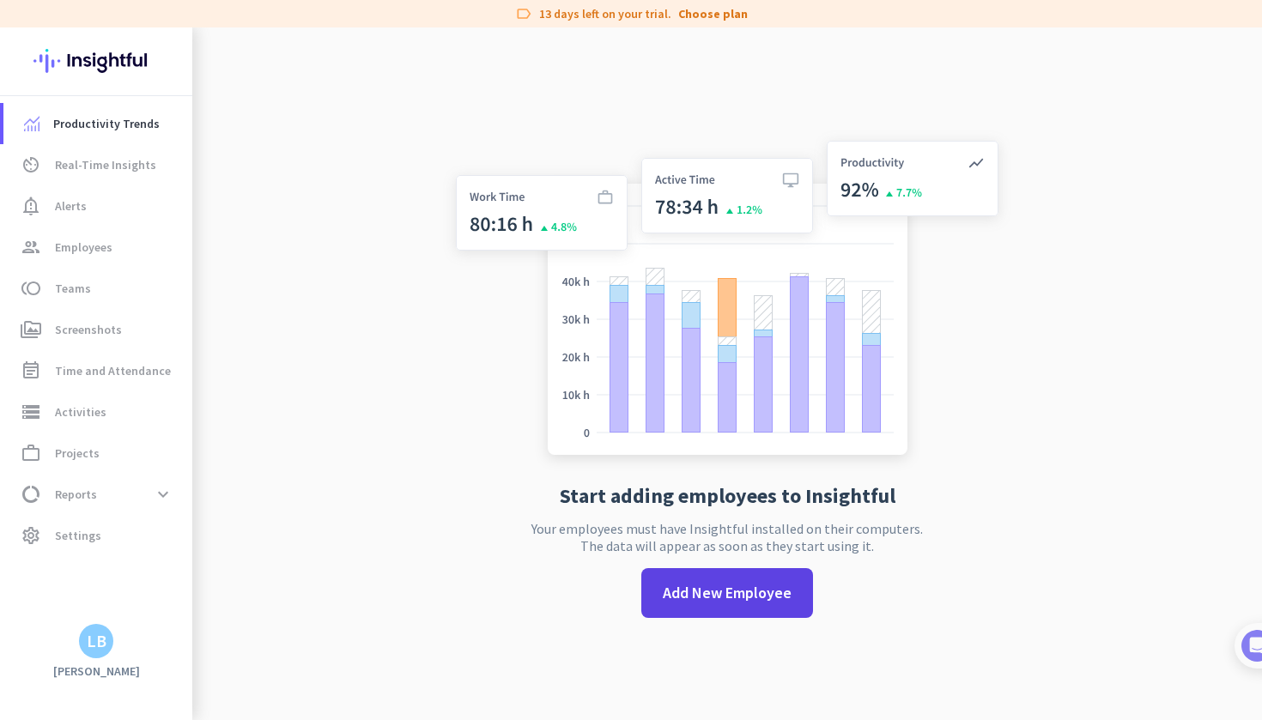
click at [733, 595] on span "Add New Employee" at bounding box center [727, 593] width 129 height 22
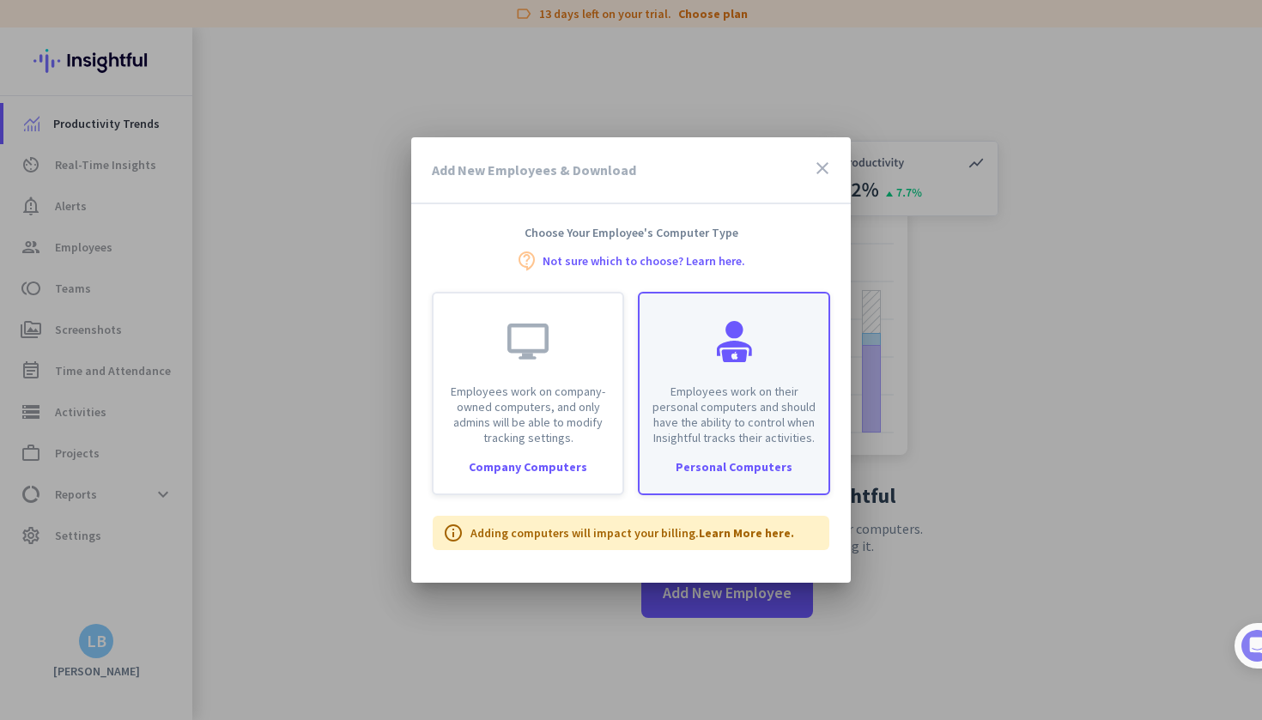
click at [733, 368] on div "Employees work on their personal computers and should have the ability to contr…" at bounding box center [734, 370] width 189 height 152
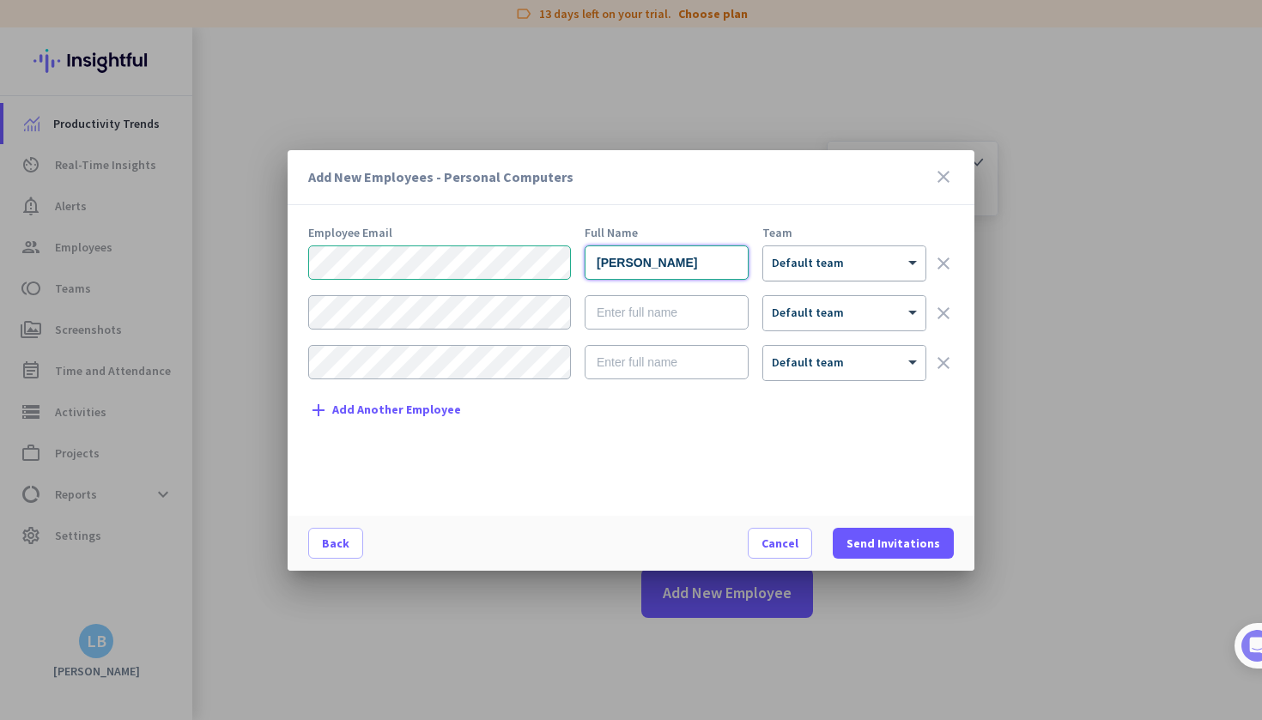
type input "Lazar Blanusa"
click at [844, 264] on div at bounding box center [844, 258] width 162 height 15
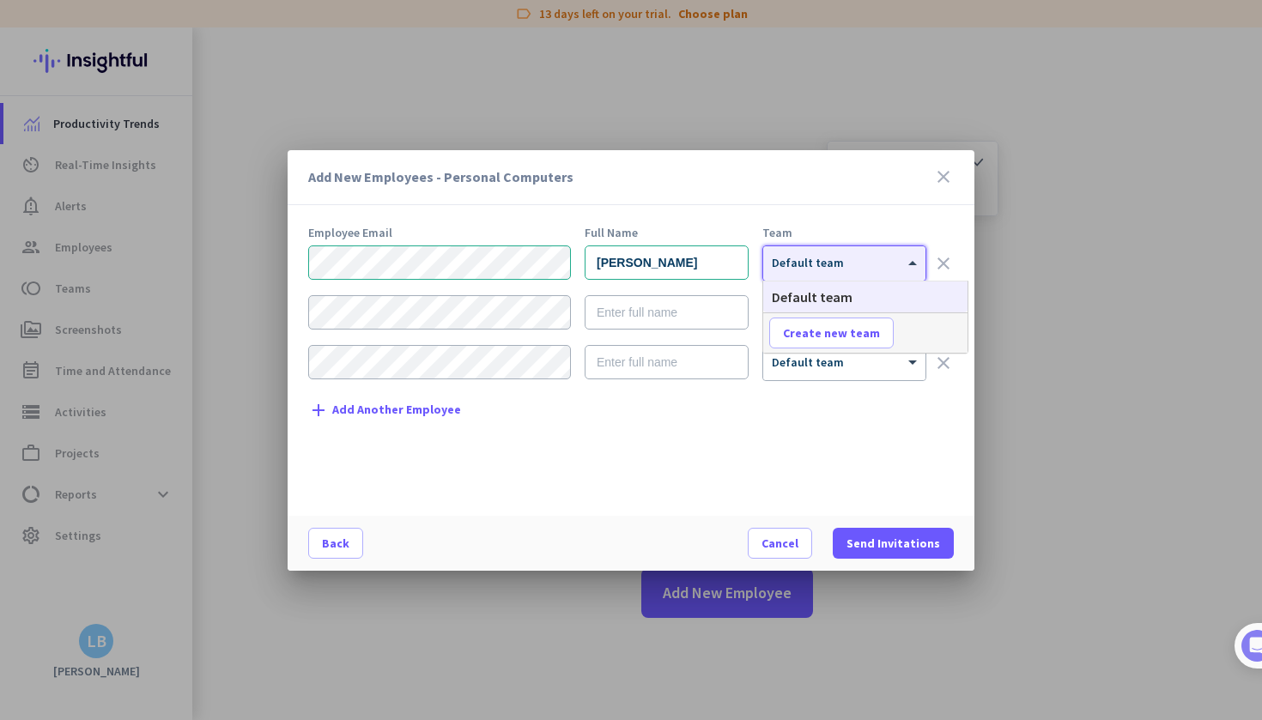
click at [839, 295] on span "Default team" at bounding box center [812, 296] width 81 height 17
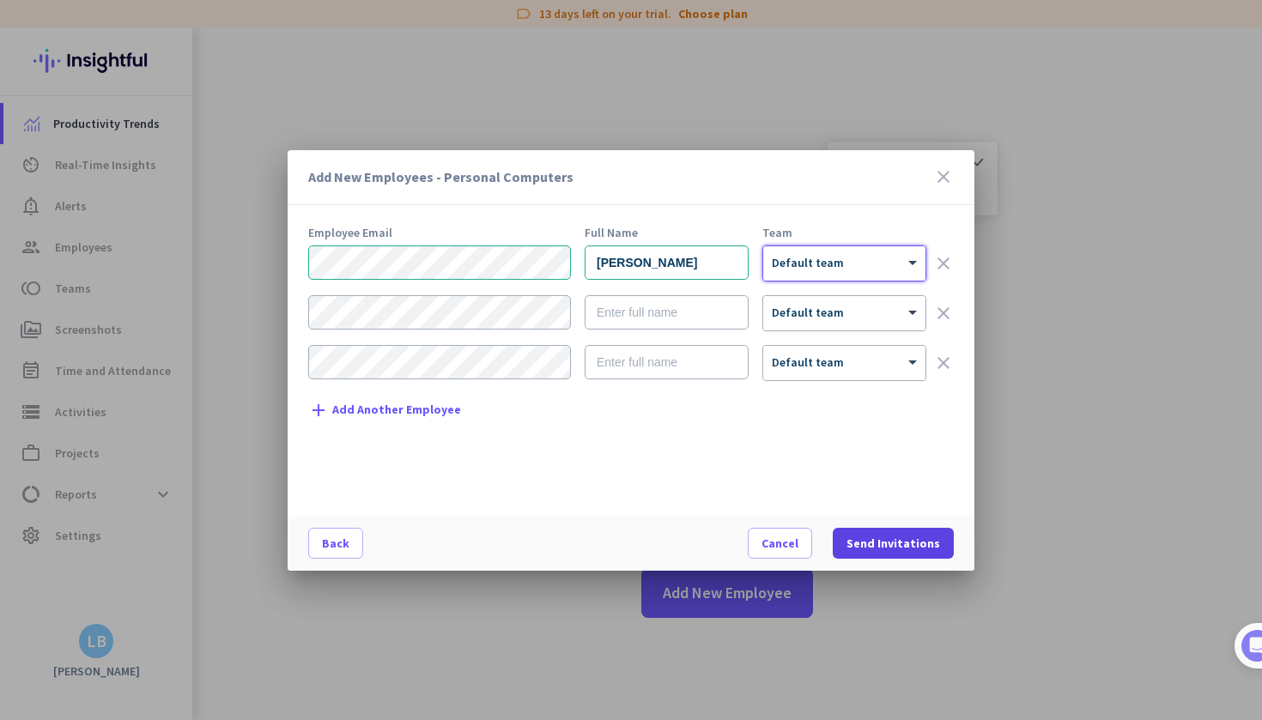
click at [892, 542] on span "Send Invitations" at bounding box center [894, 543] width 94 height 17
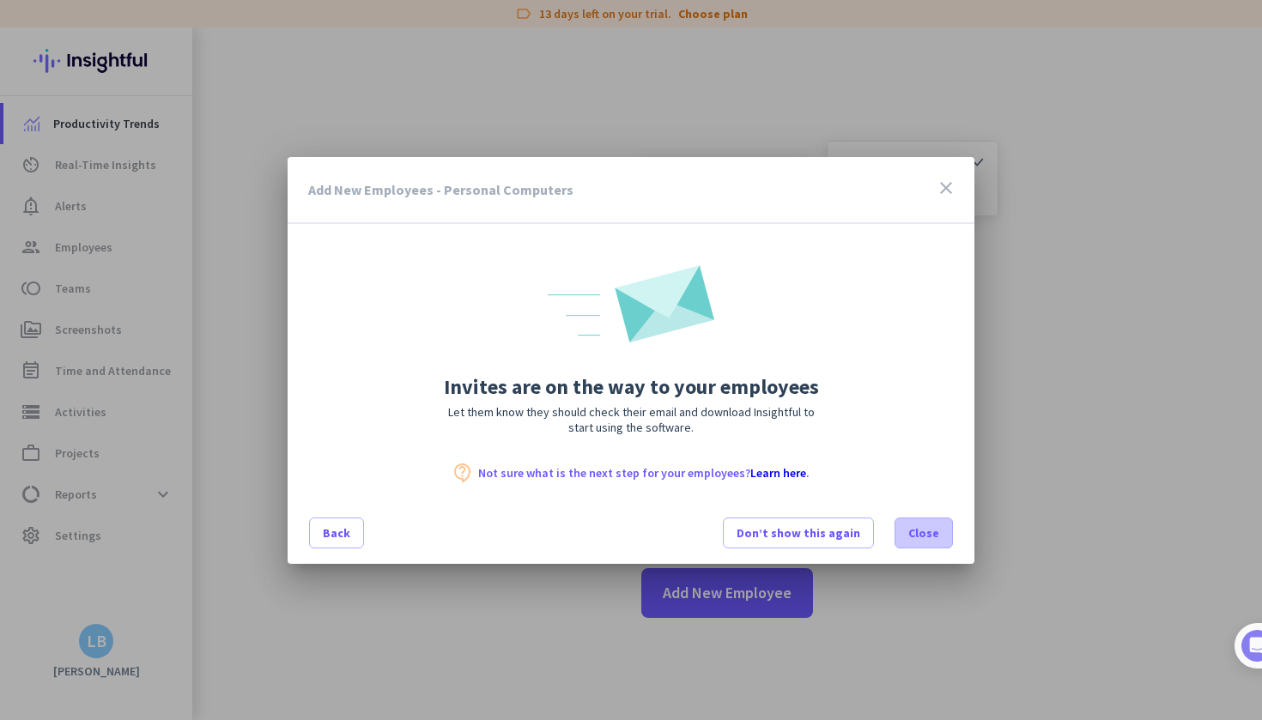
click at [926, 539] on span "Close" at bounding box center [923, 533] width 31 height 17
